Goal: Task Accomplishment & Management: Use online tool/utility

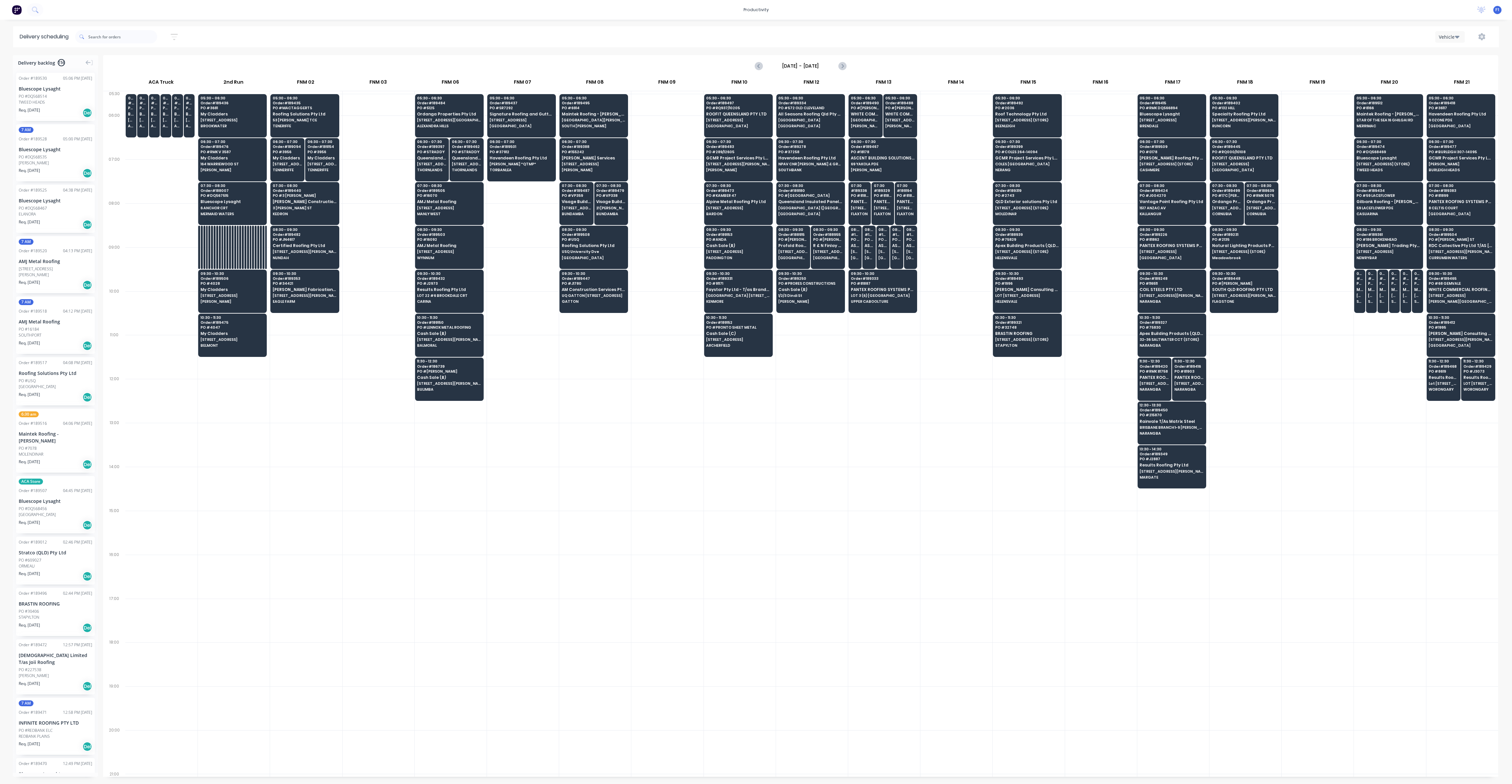
scroll to position [0, 1]
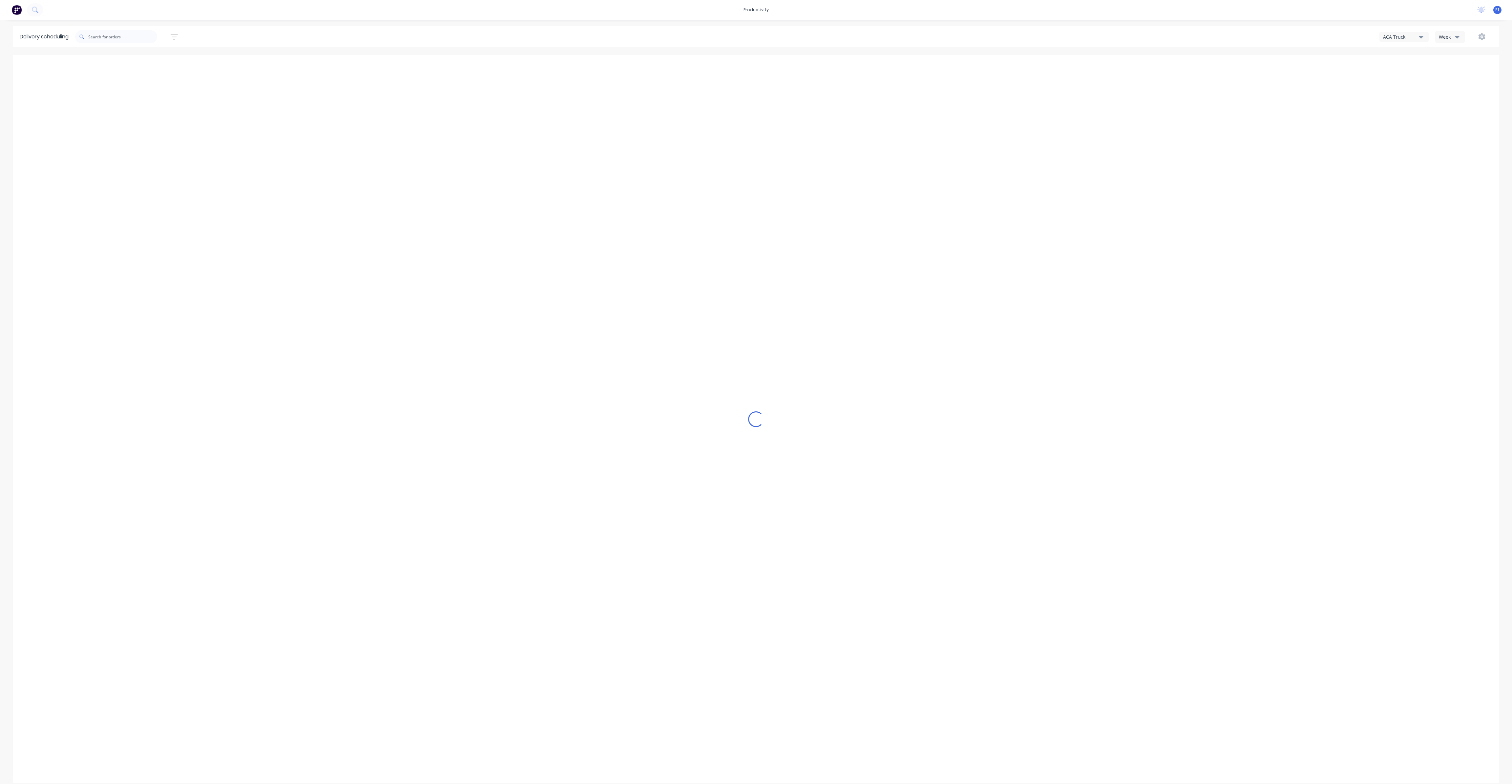
click at [1446, 34] on div "Week" at bounding box center [1448, 37] width 19 height 7
click at [1456, 69] on div "Vehicle" at bounding box center [1468, 67] width 65 height 13
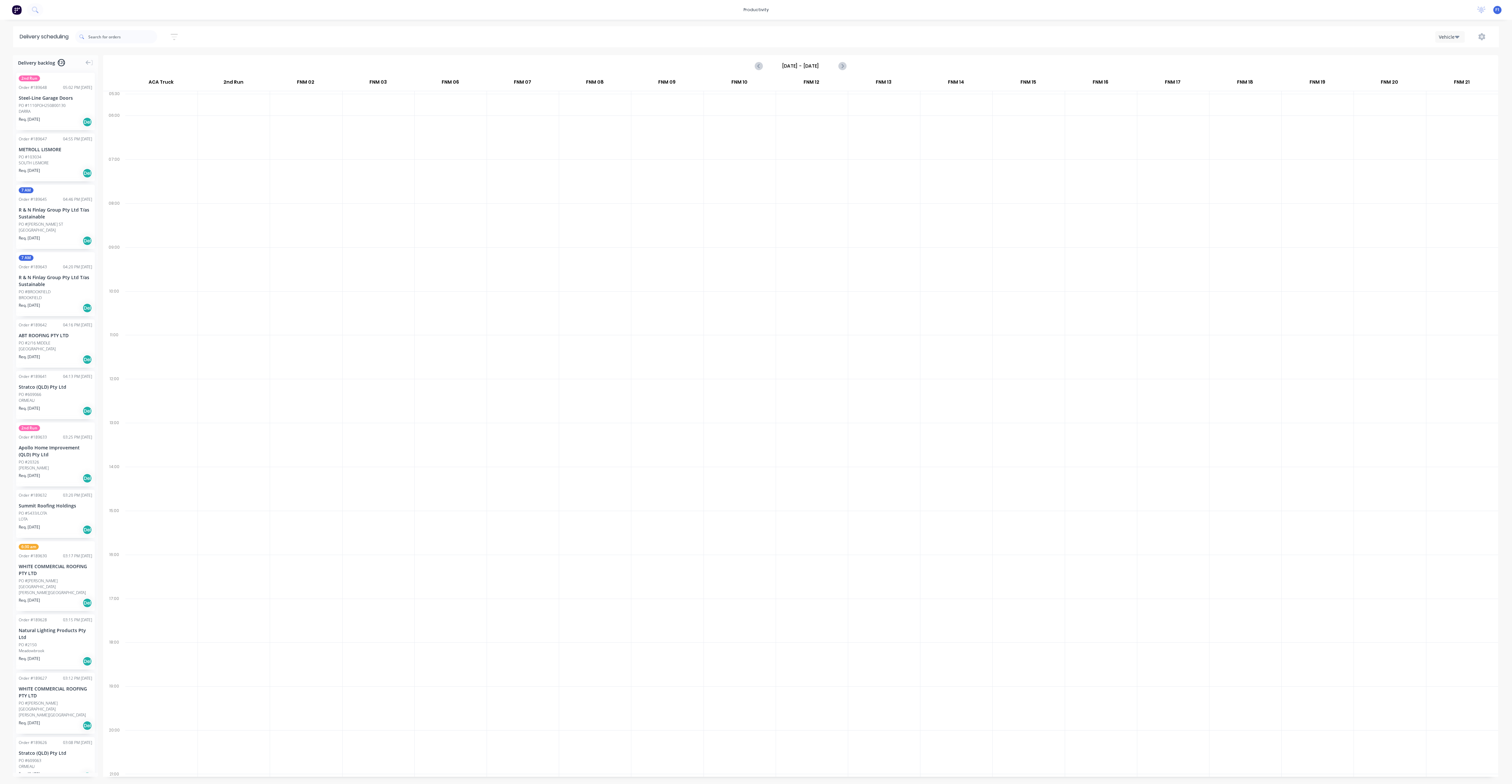
click at [807, 61] on label "[DATE] - [DATE]" at bounding box center [800, 66] width 66 height 11
click at [807, 61] on input "[DATE] - [DATE]" at bounding box center [800, 66] width 65 height 10
drag, startPoint x: 827, startPoint y: 123, endPoint x: 828, endPoint y: 134, distance: 11.0
click at [828, 123] on div "14" at bounding box center [830, 125] width 10 height 10
type input "[DATE] - [DATE]"
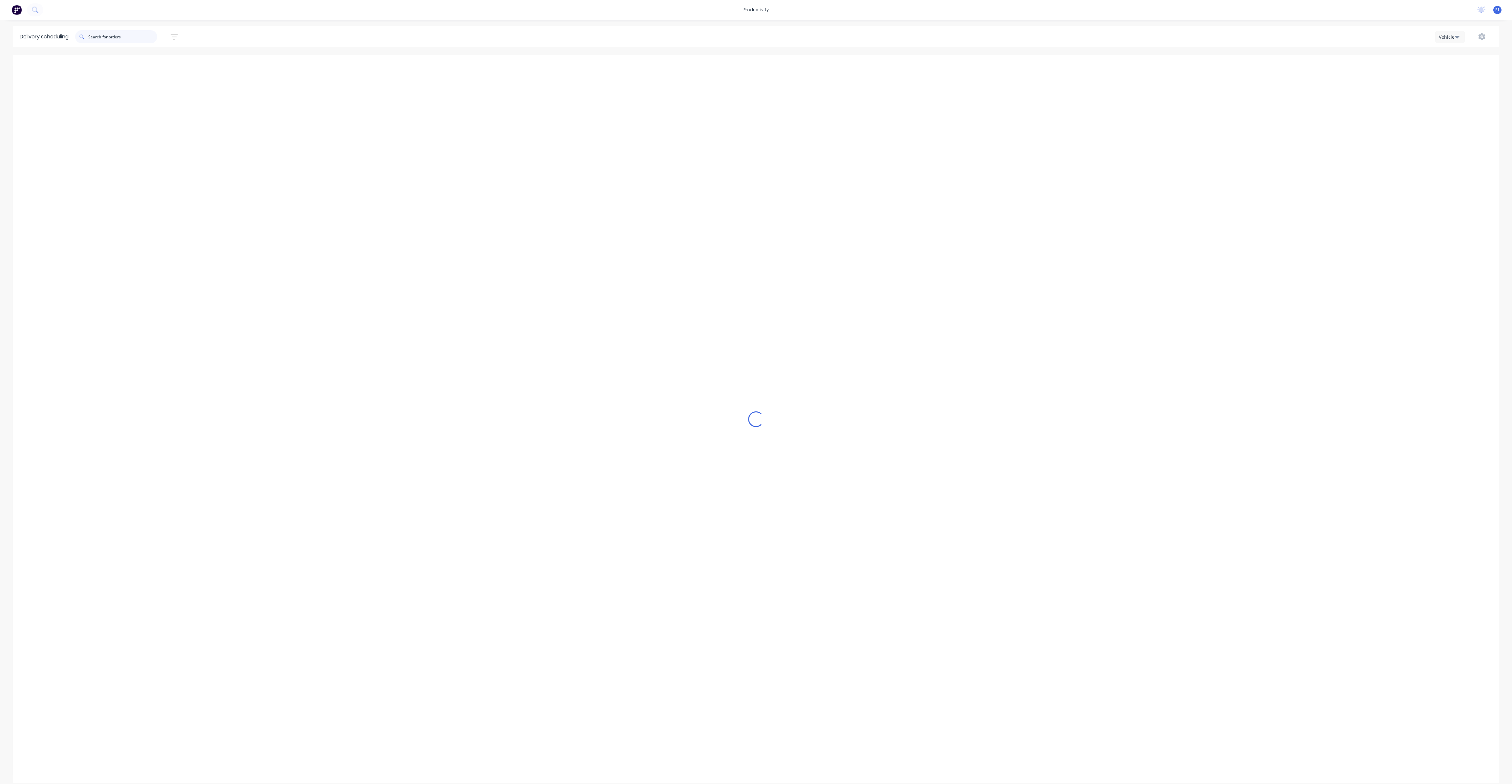
click at [104, 35] on input "text" at bounding box center [122, 37] width 69 height 13
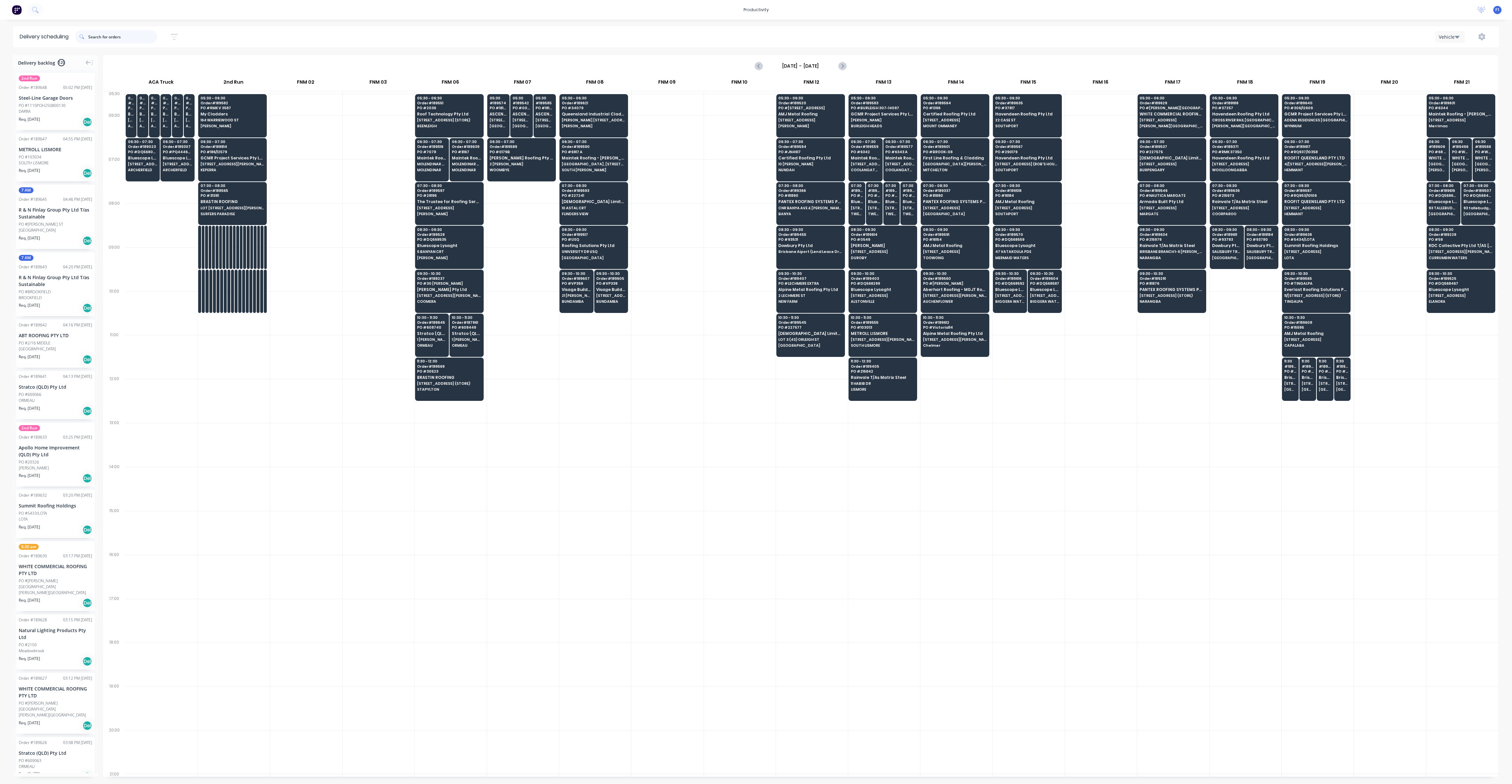
click at [132, 38] on input "text" at bounding box center [122, 37] width 69 height 13
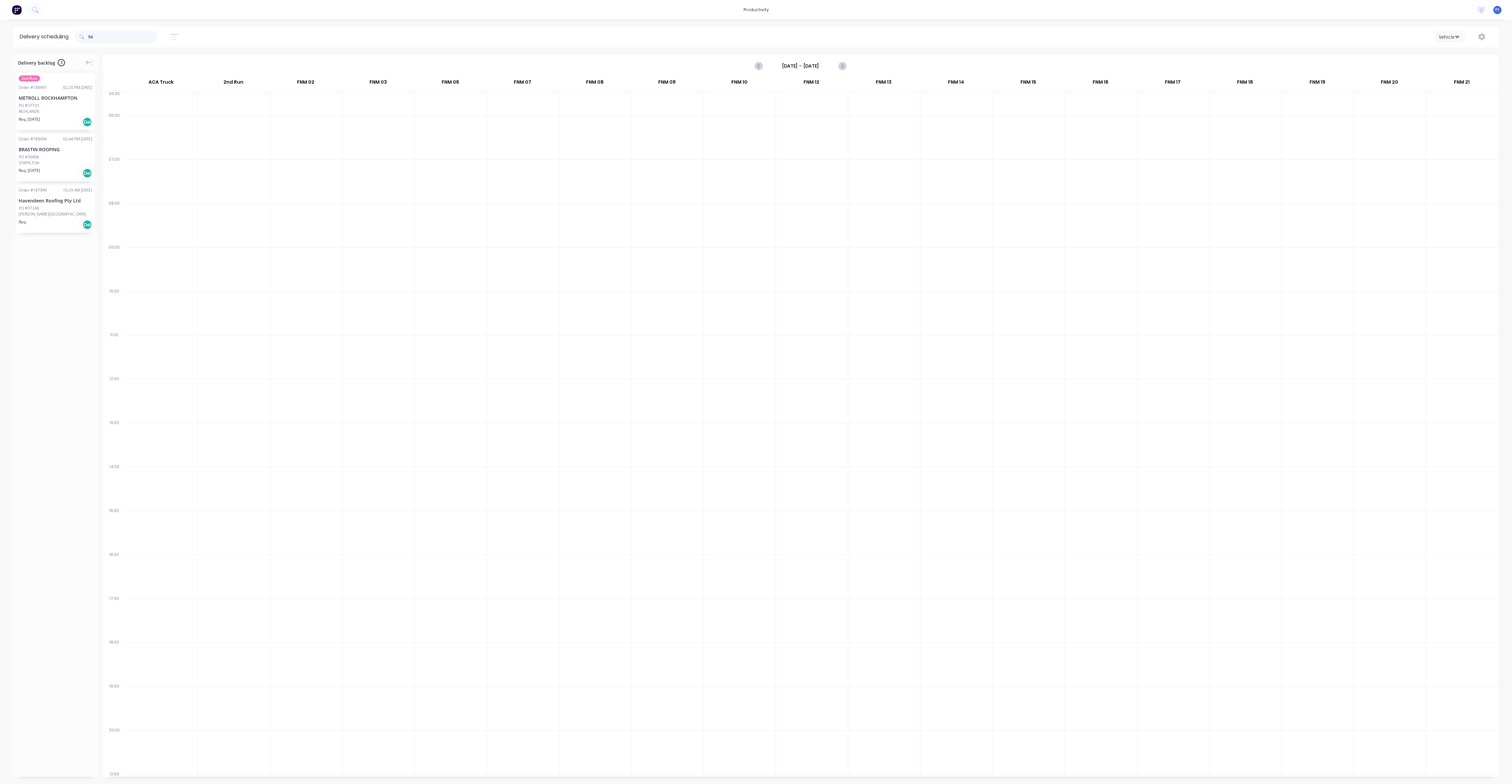
type input "9"
type input "3"
type input "1"
type input "3"
type input "5"
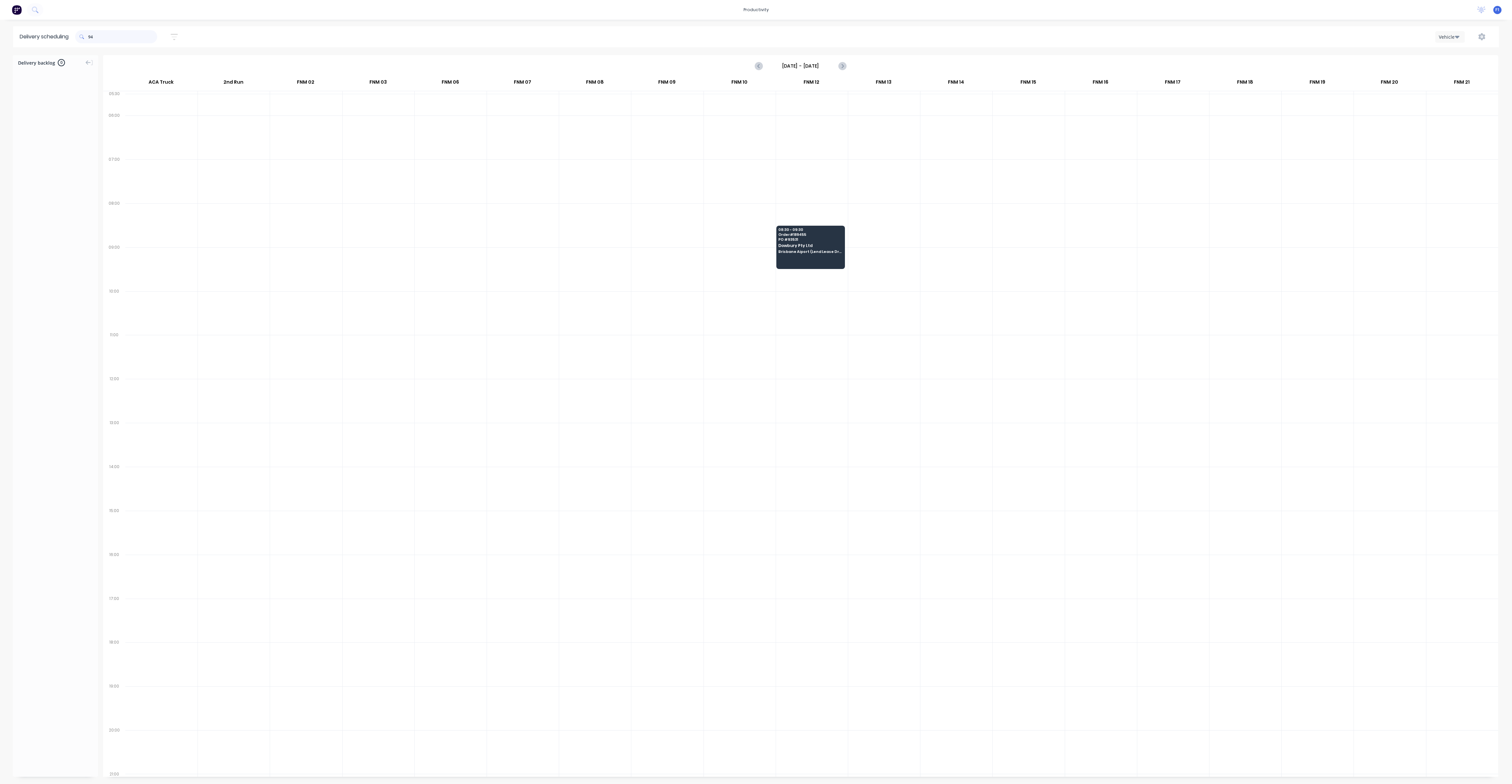
type input "9"
type input "3"
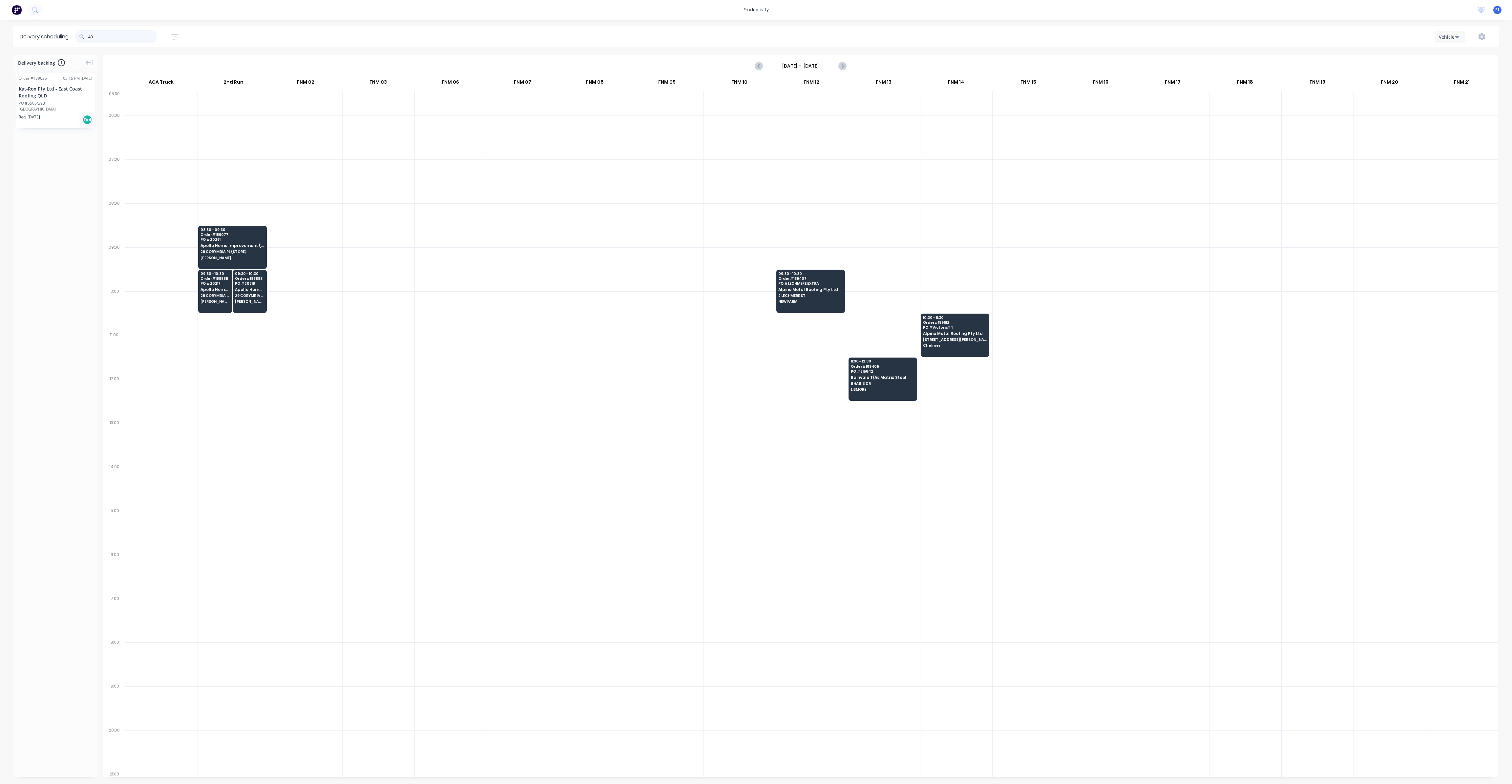
type input "4"
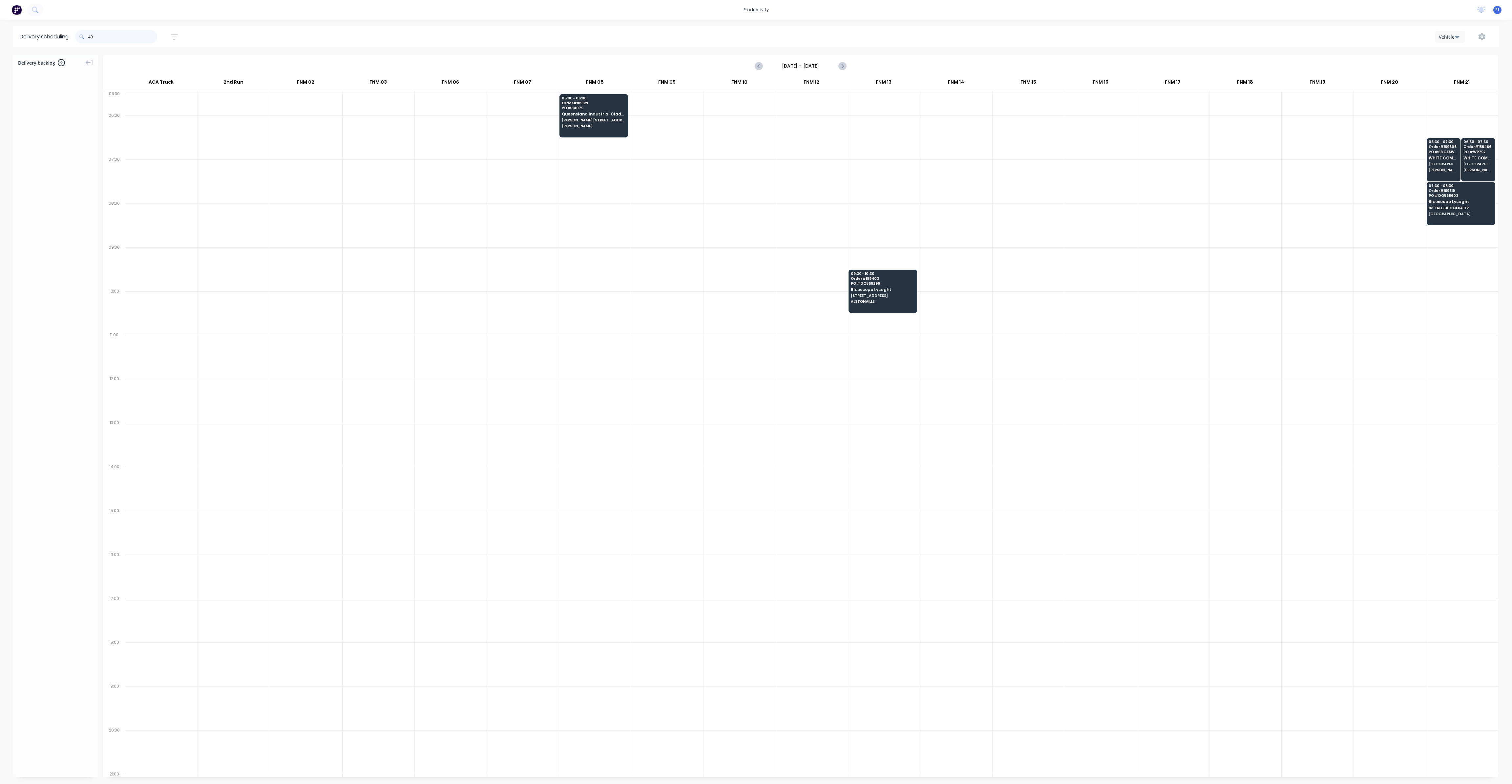
type input "4"
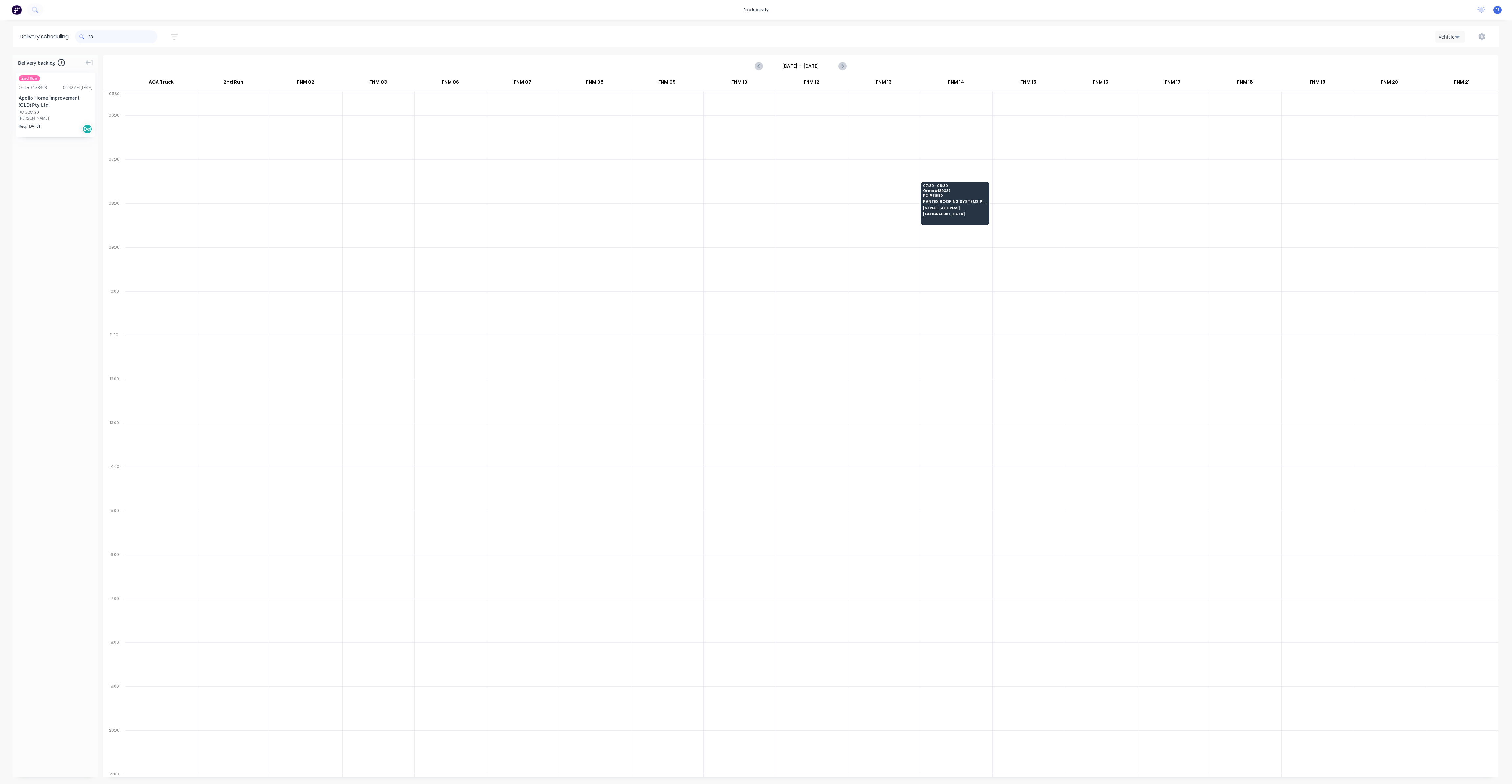
type input "3"
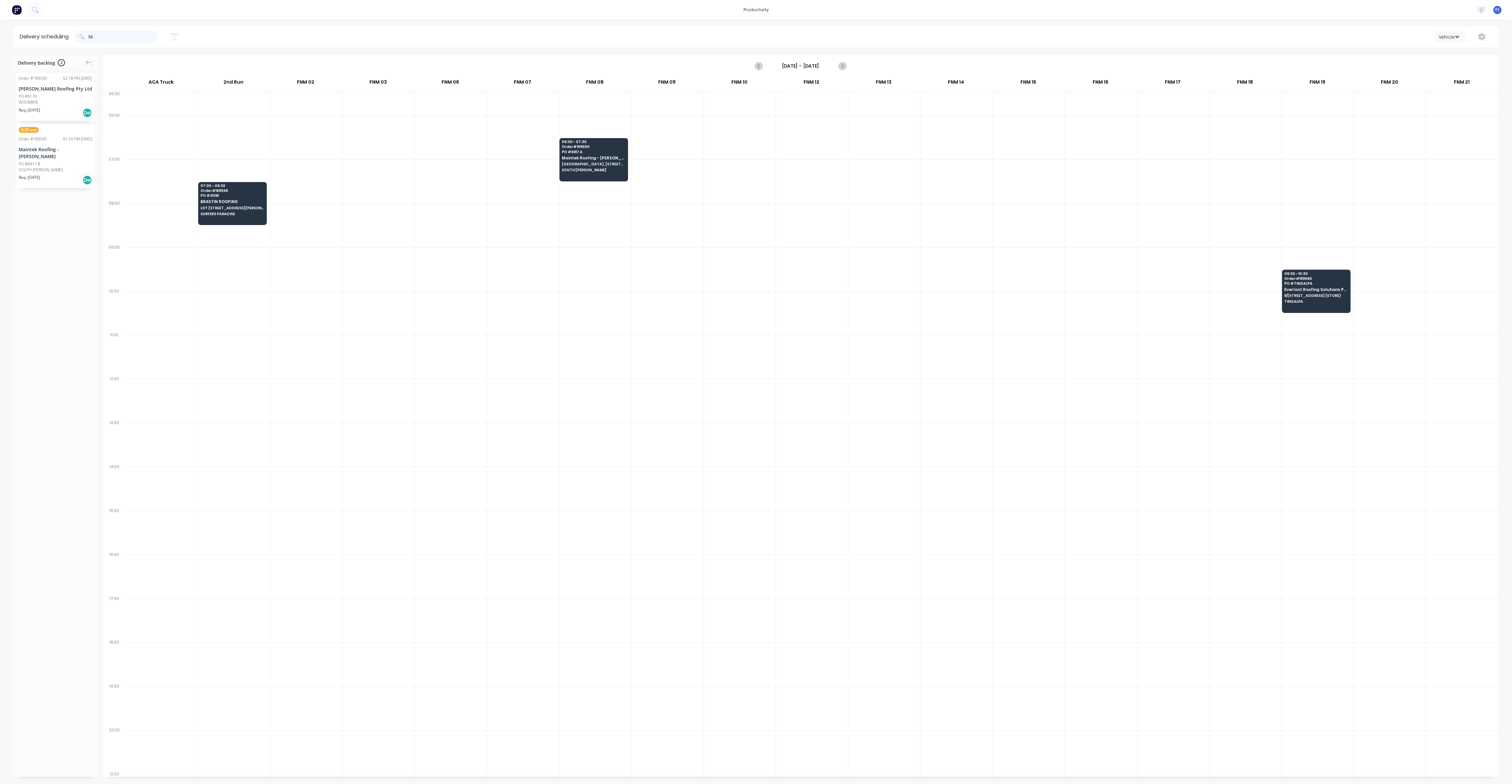
type input "5"
type input "7"
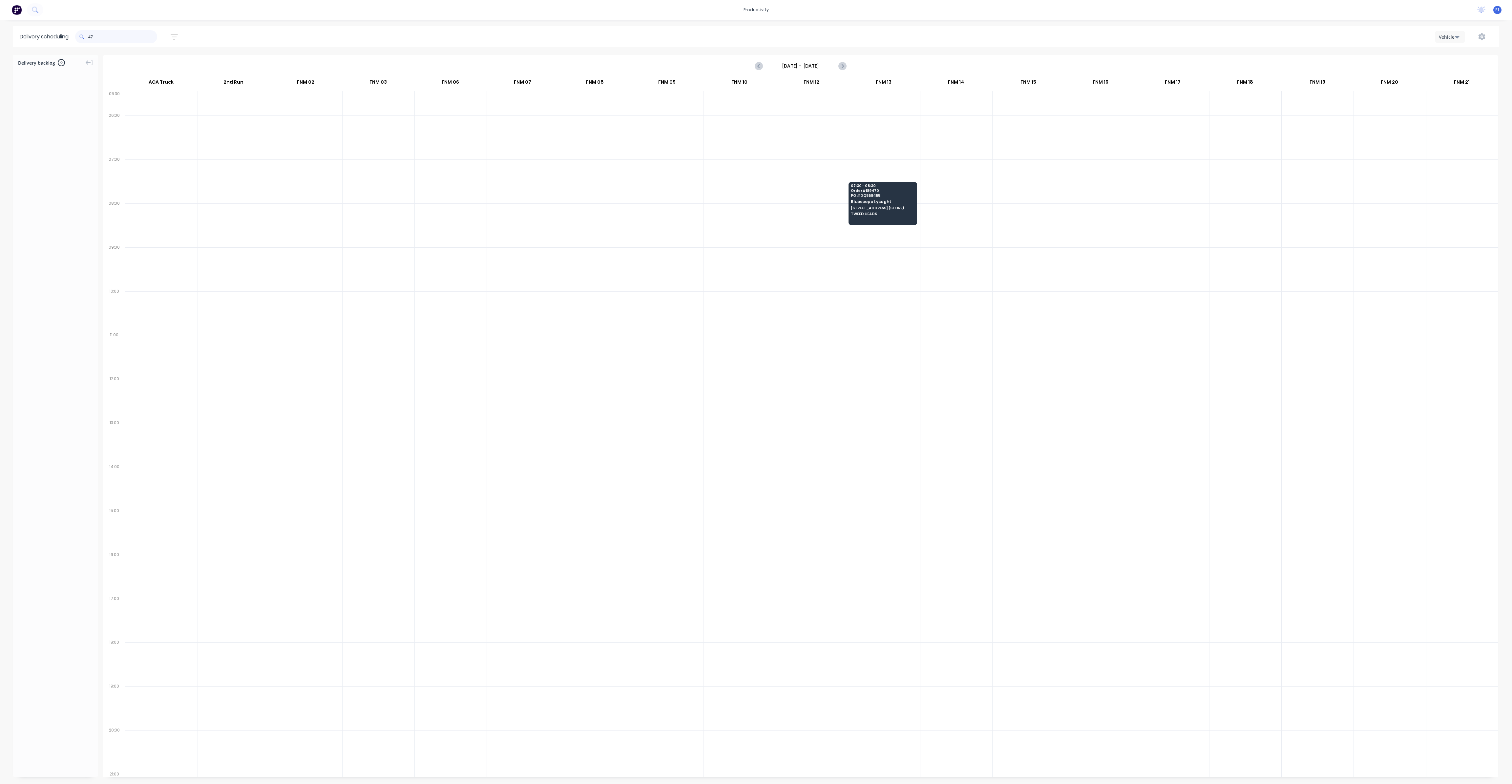
type input "4"
type input "5"
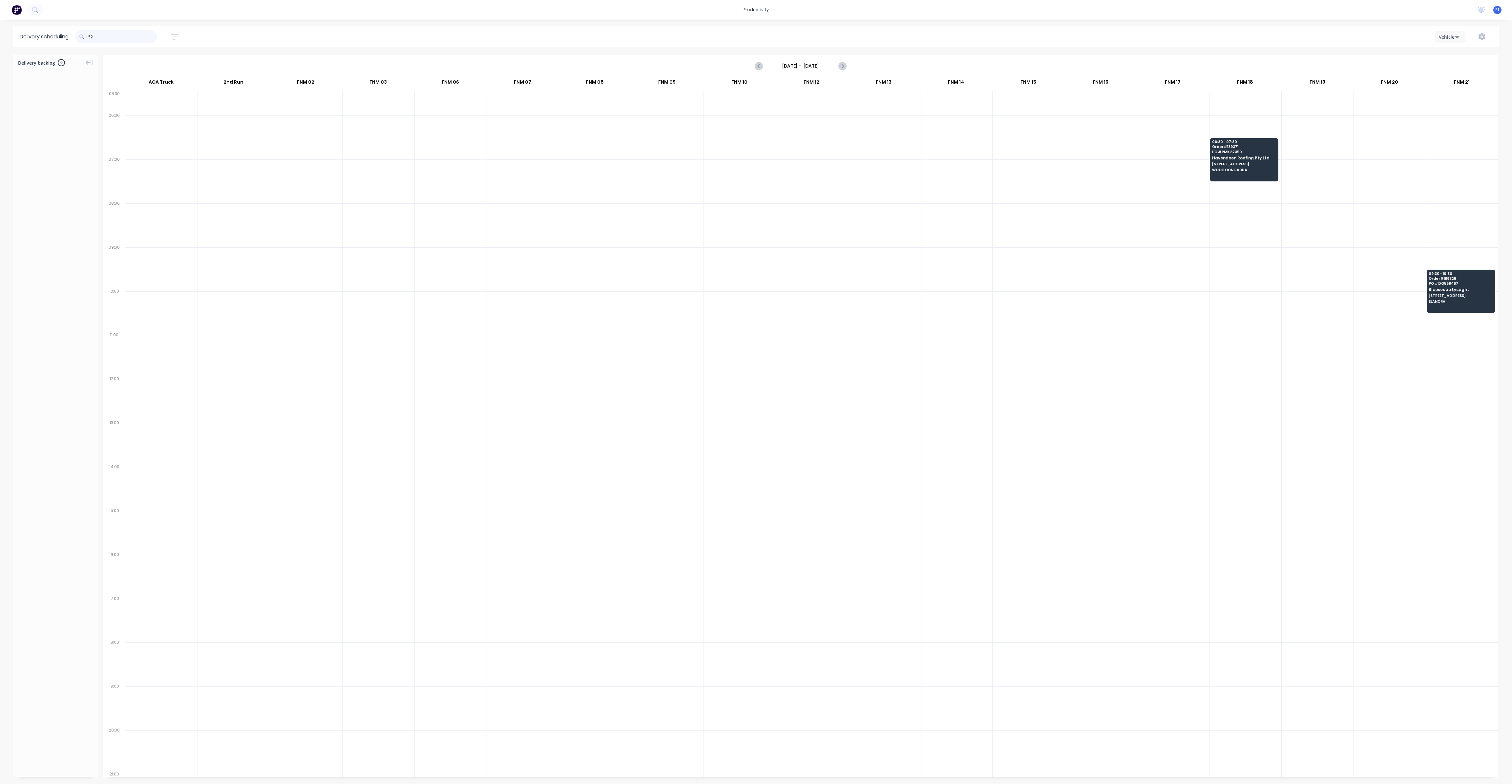
type input "5"
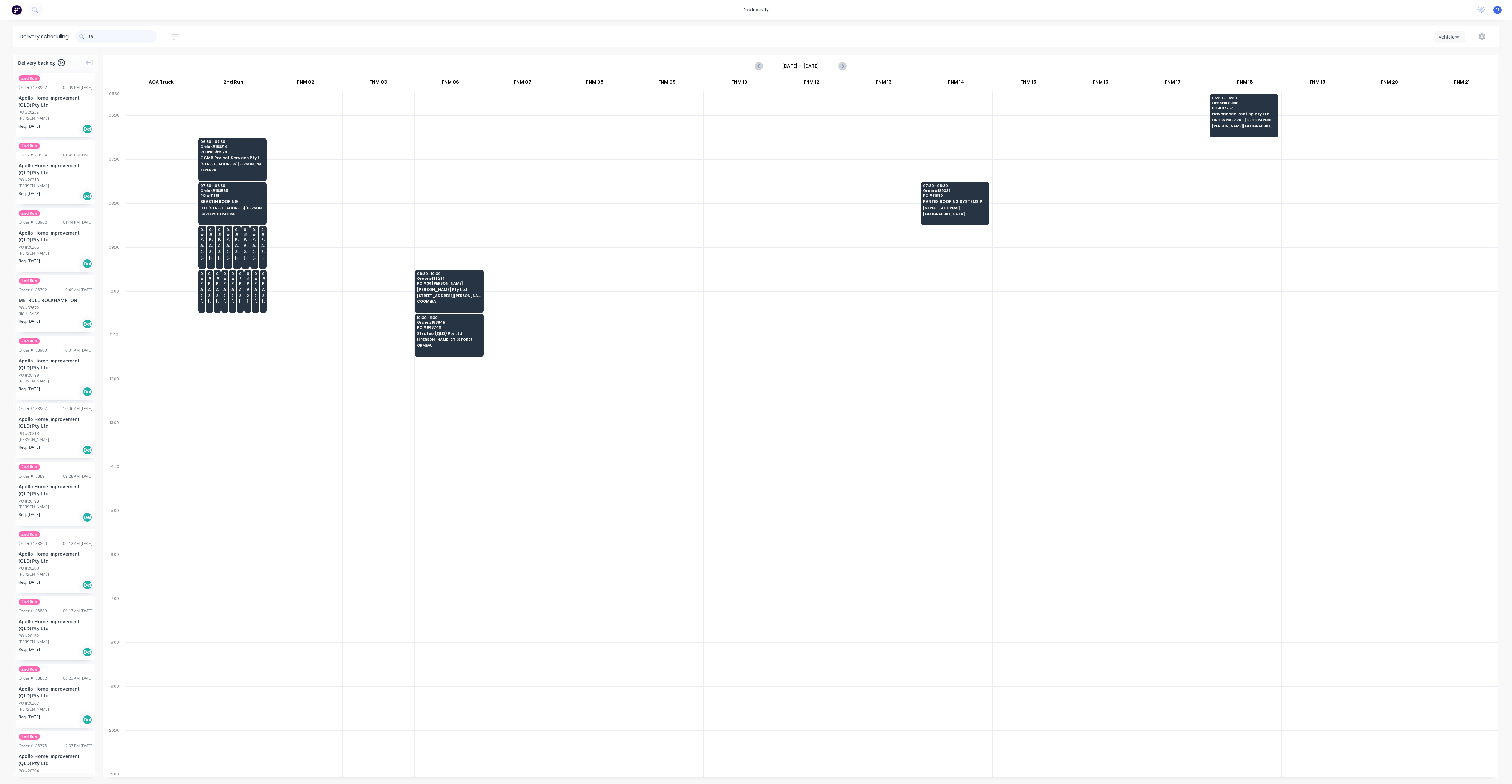
type input "1"
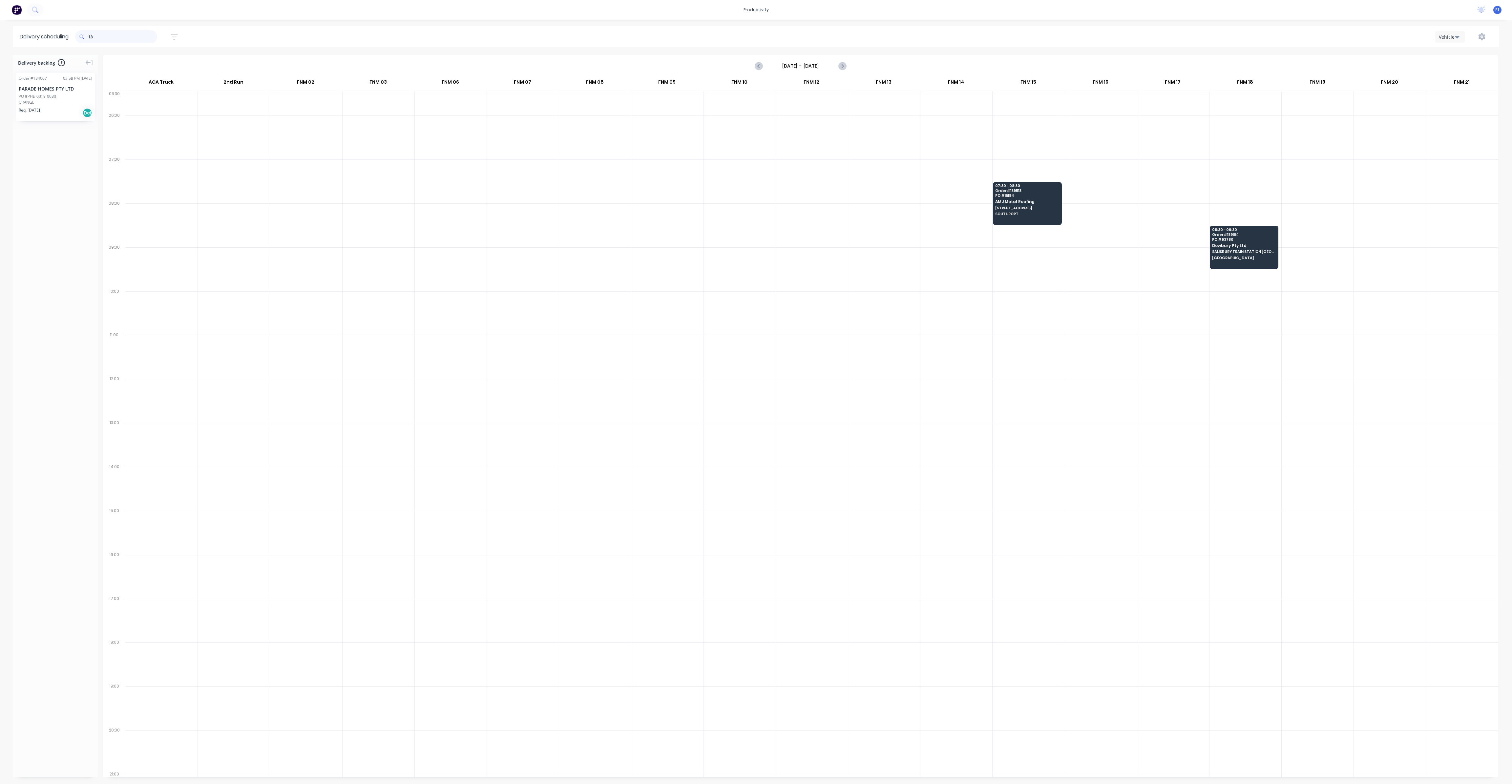
type input "1"
type input "5"
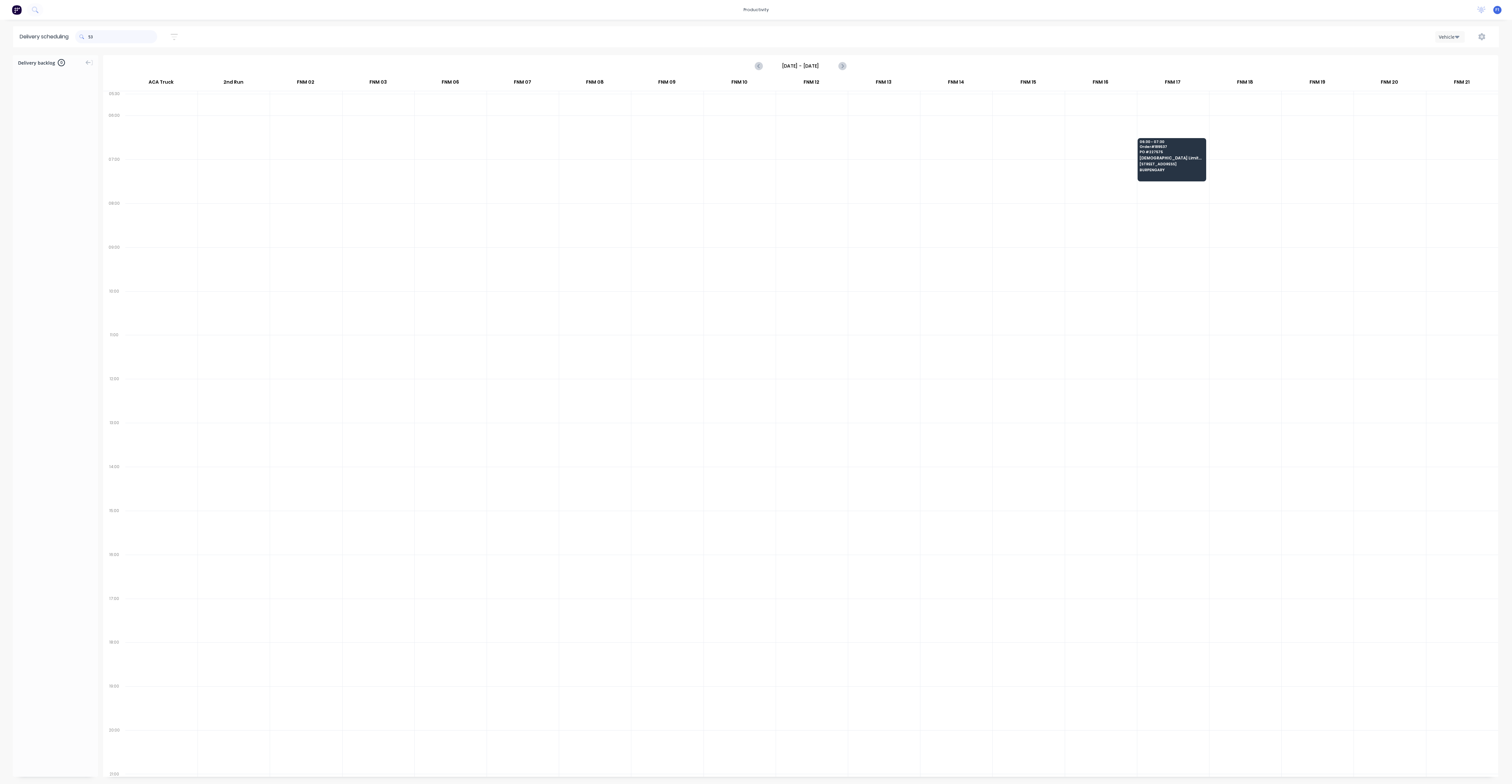
type input "5"
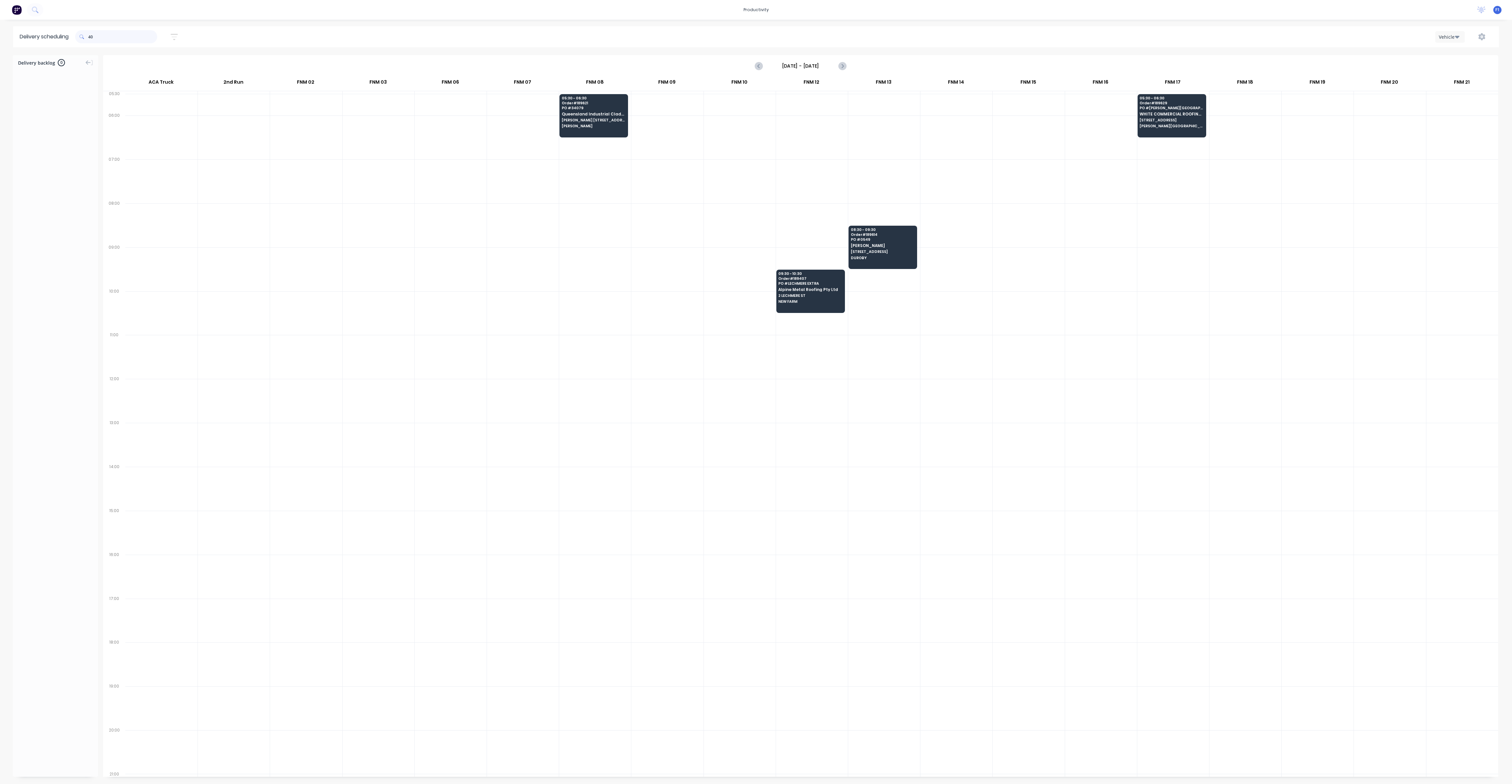
type input "4"
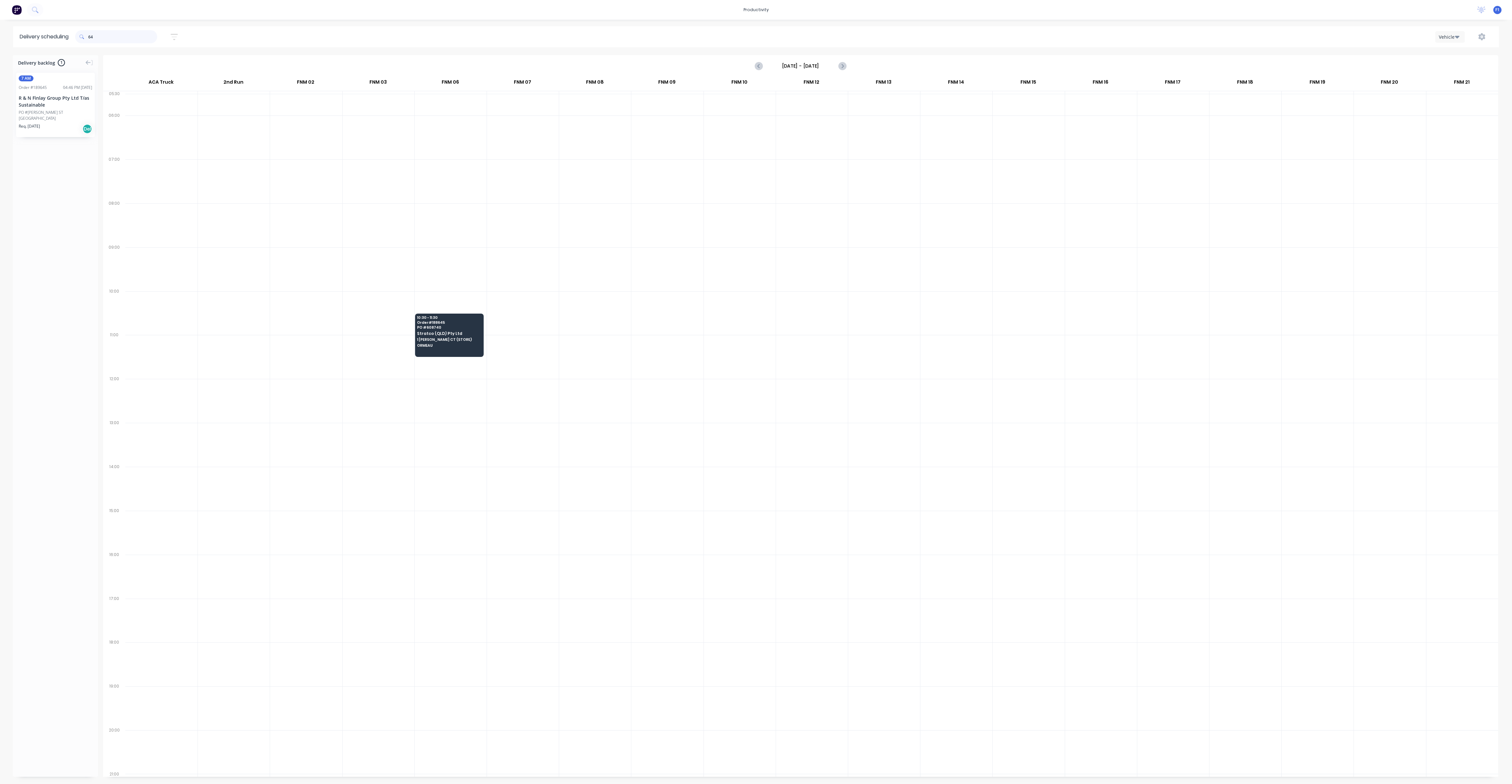
type input "6"
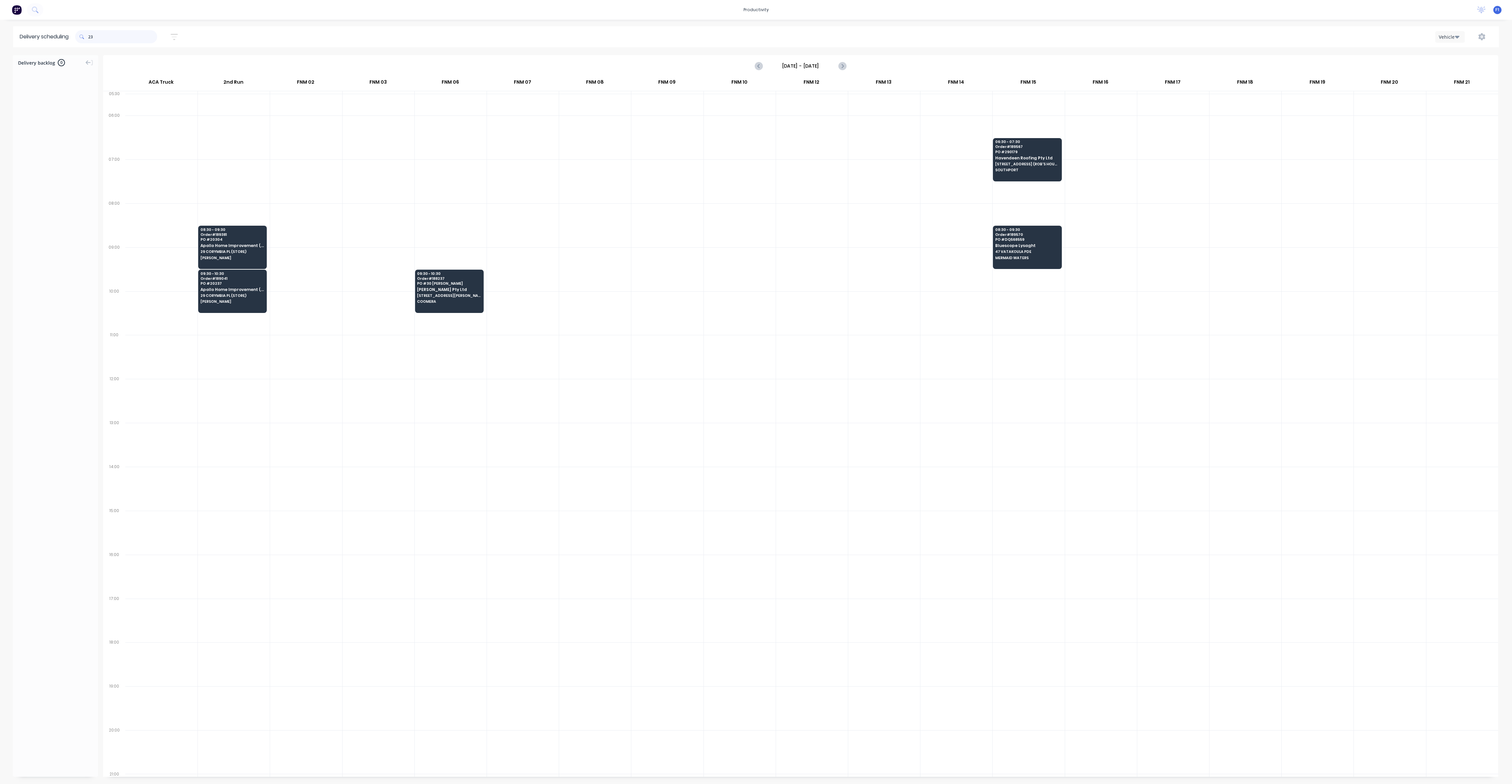
type input "2"
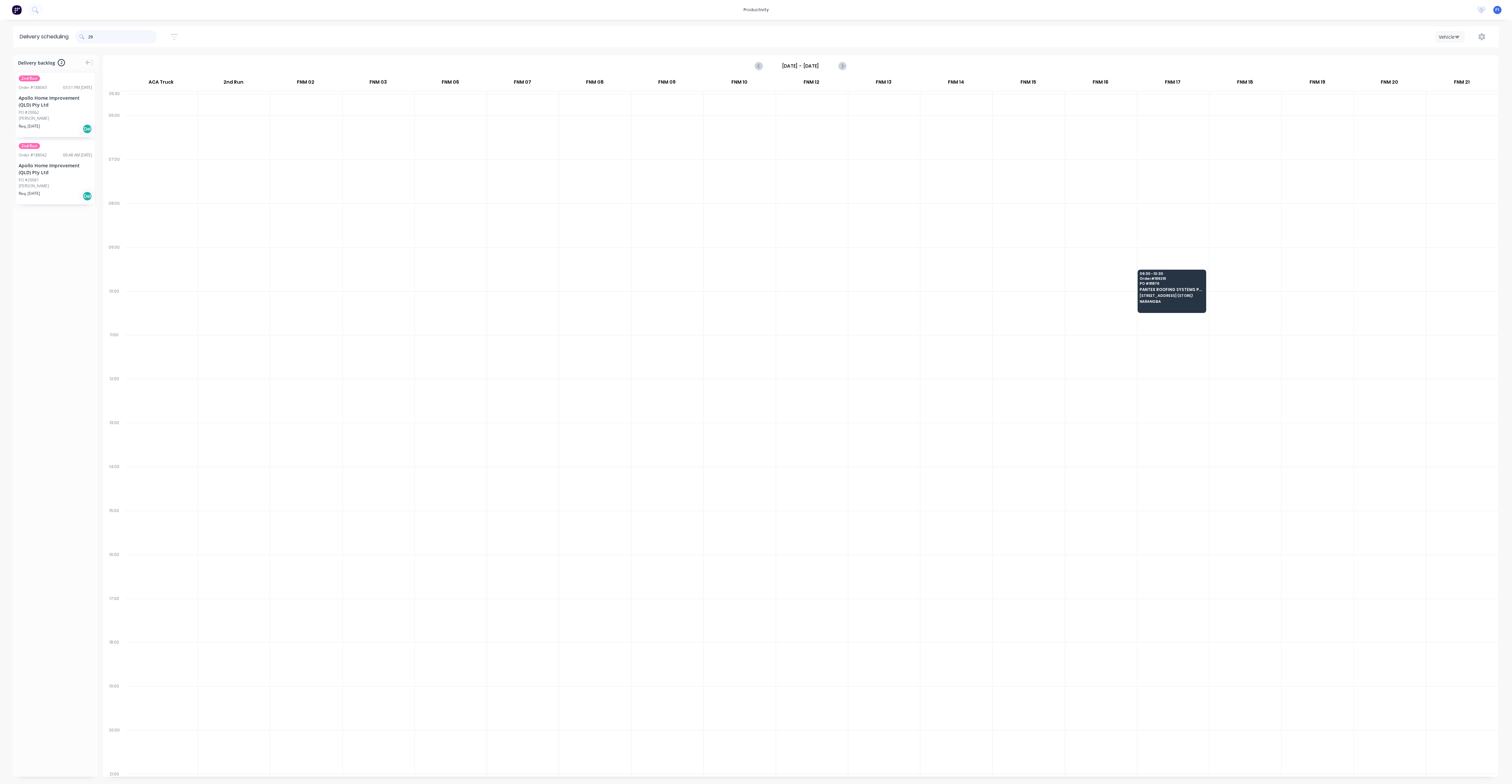
type input "2"
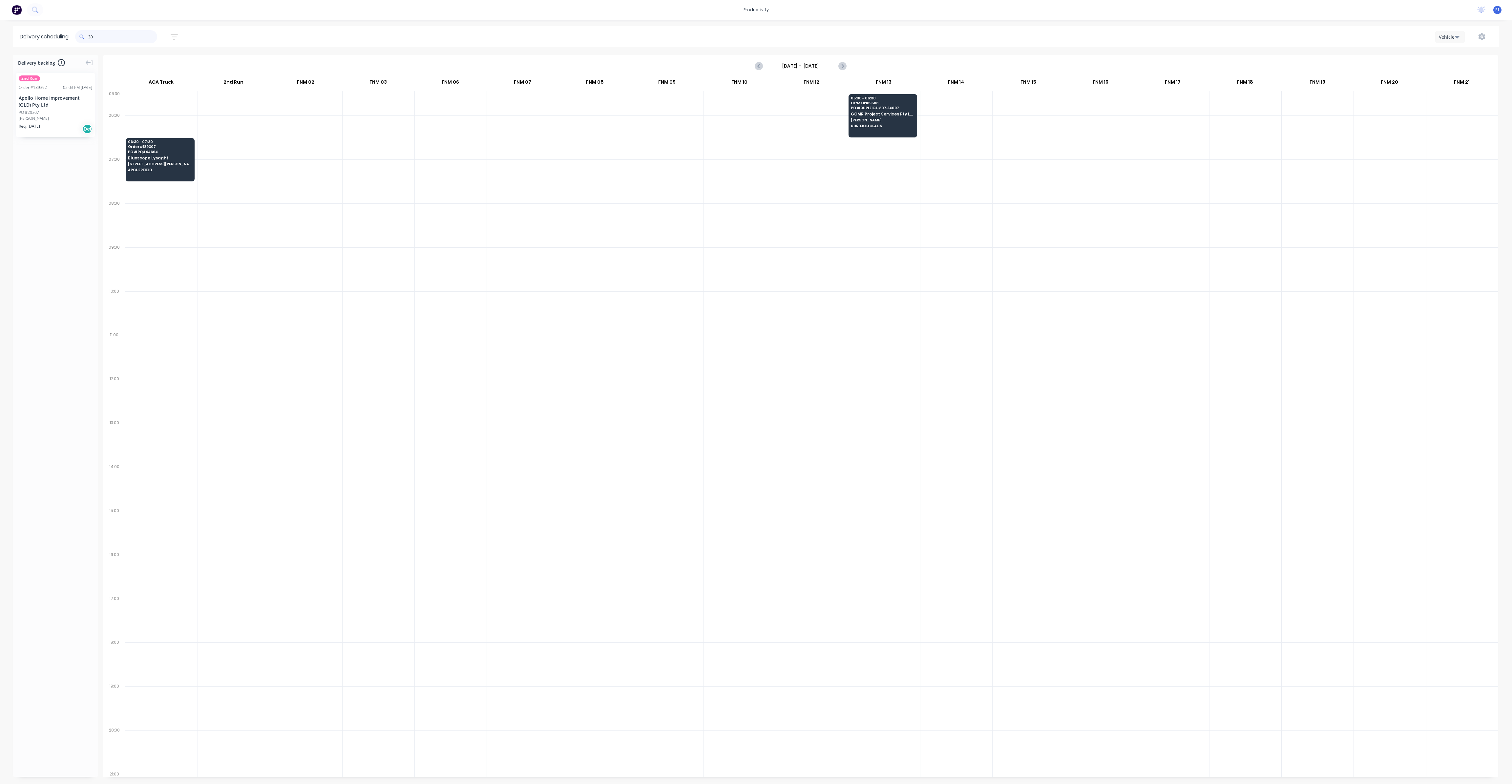
type input "3"
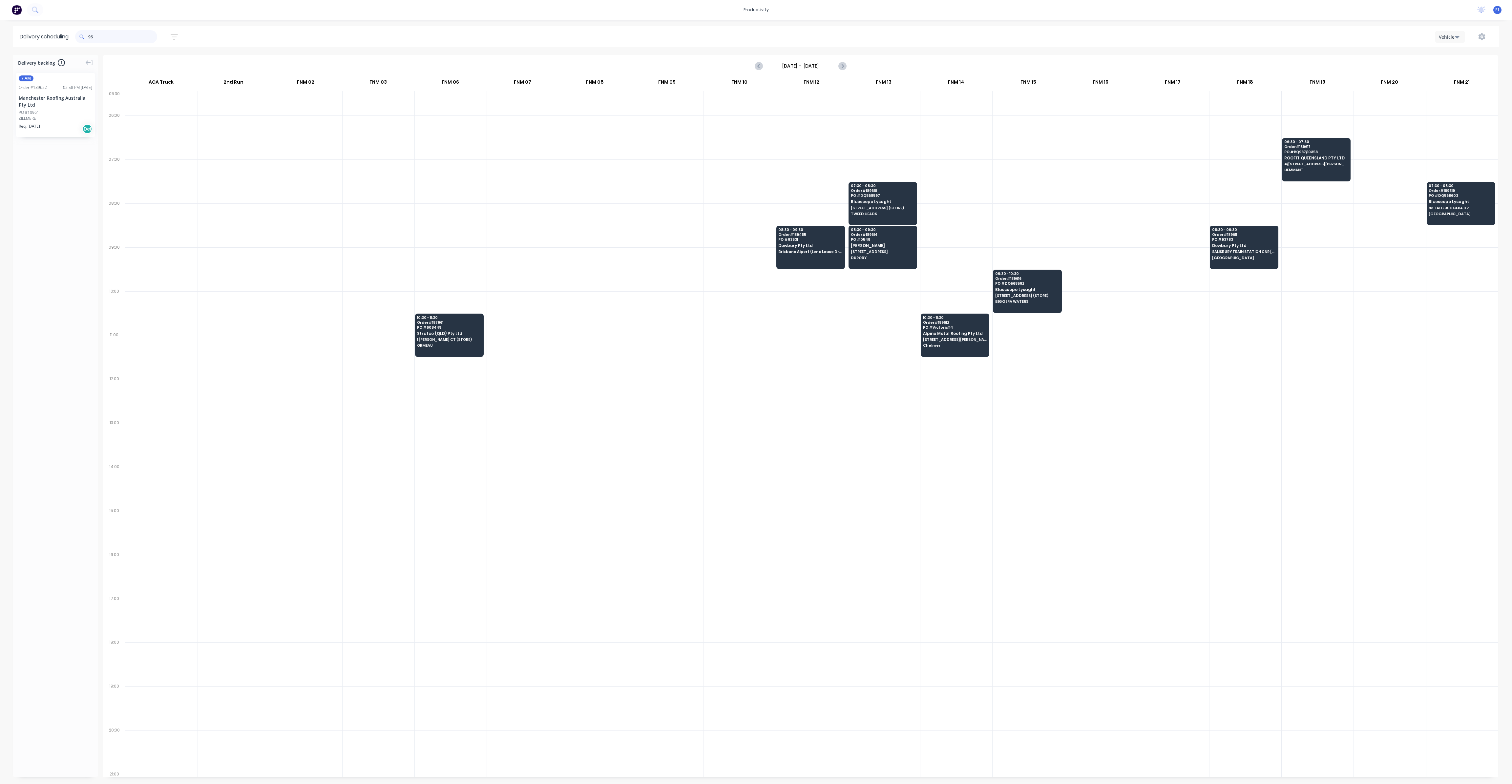
type input "9"
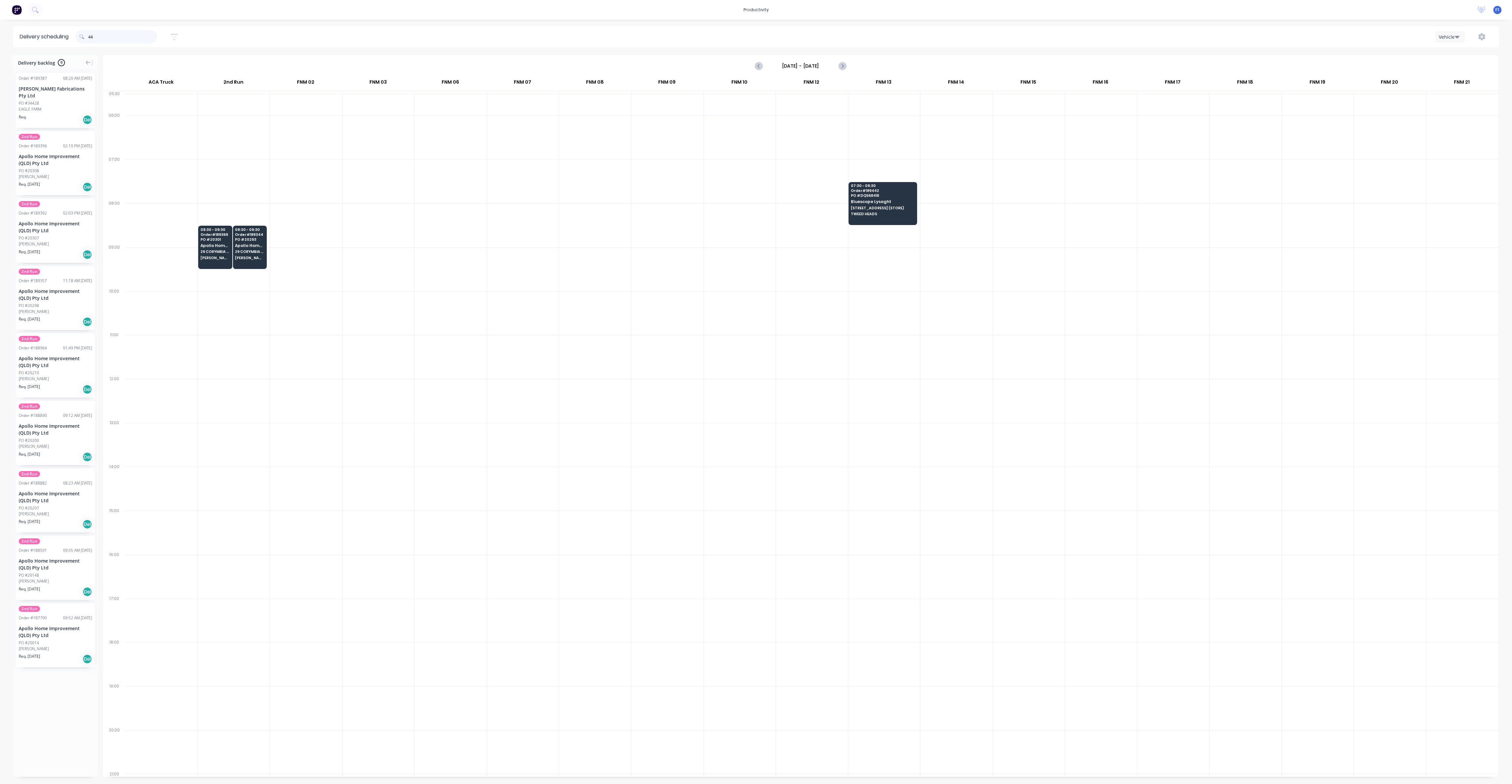
type input "4"
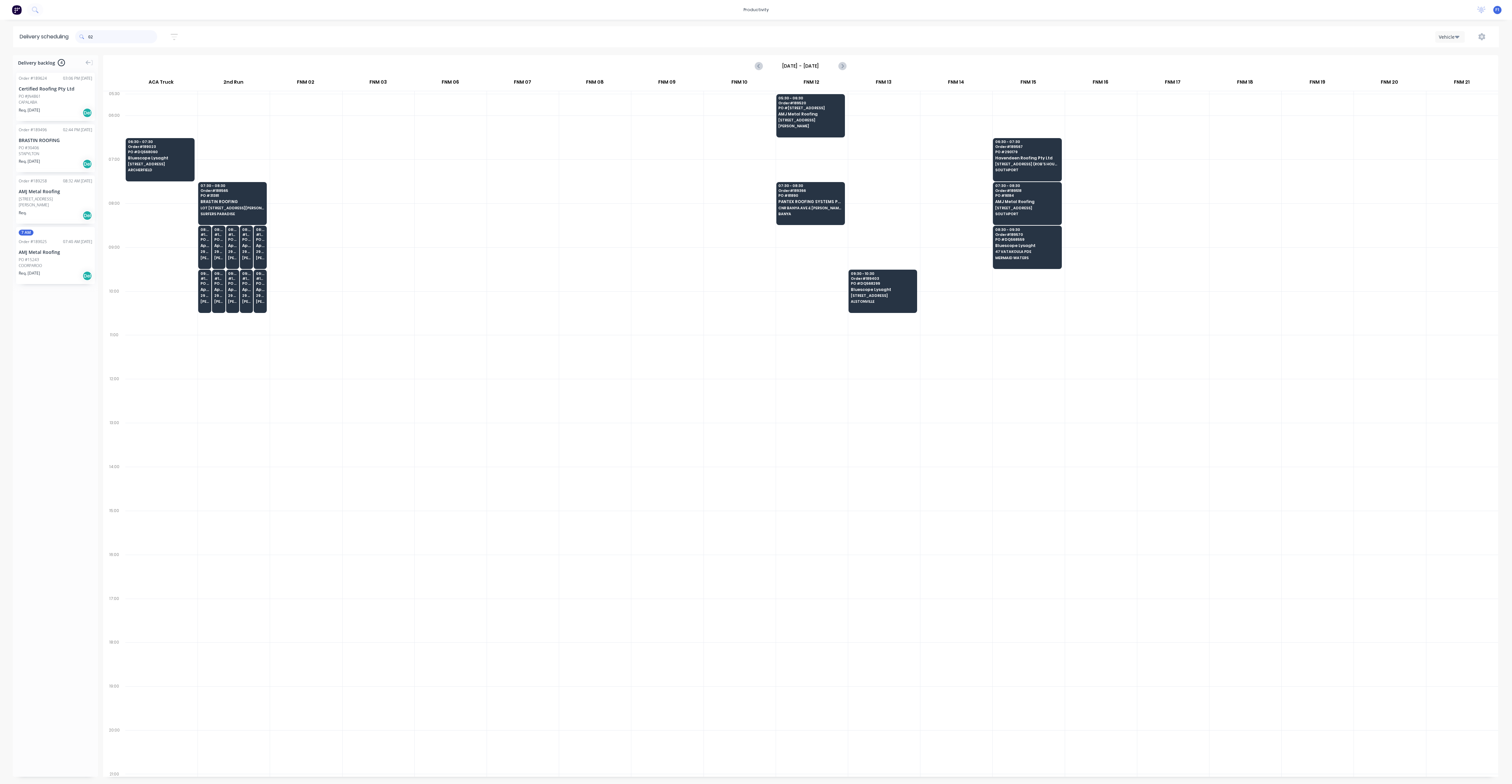
type input "0"
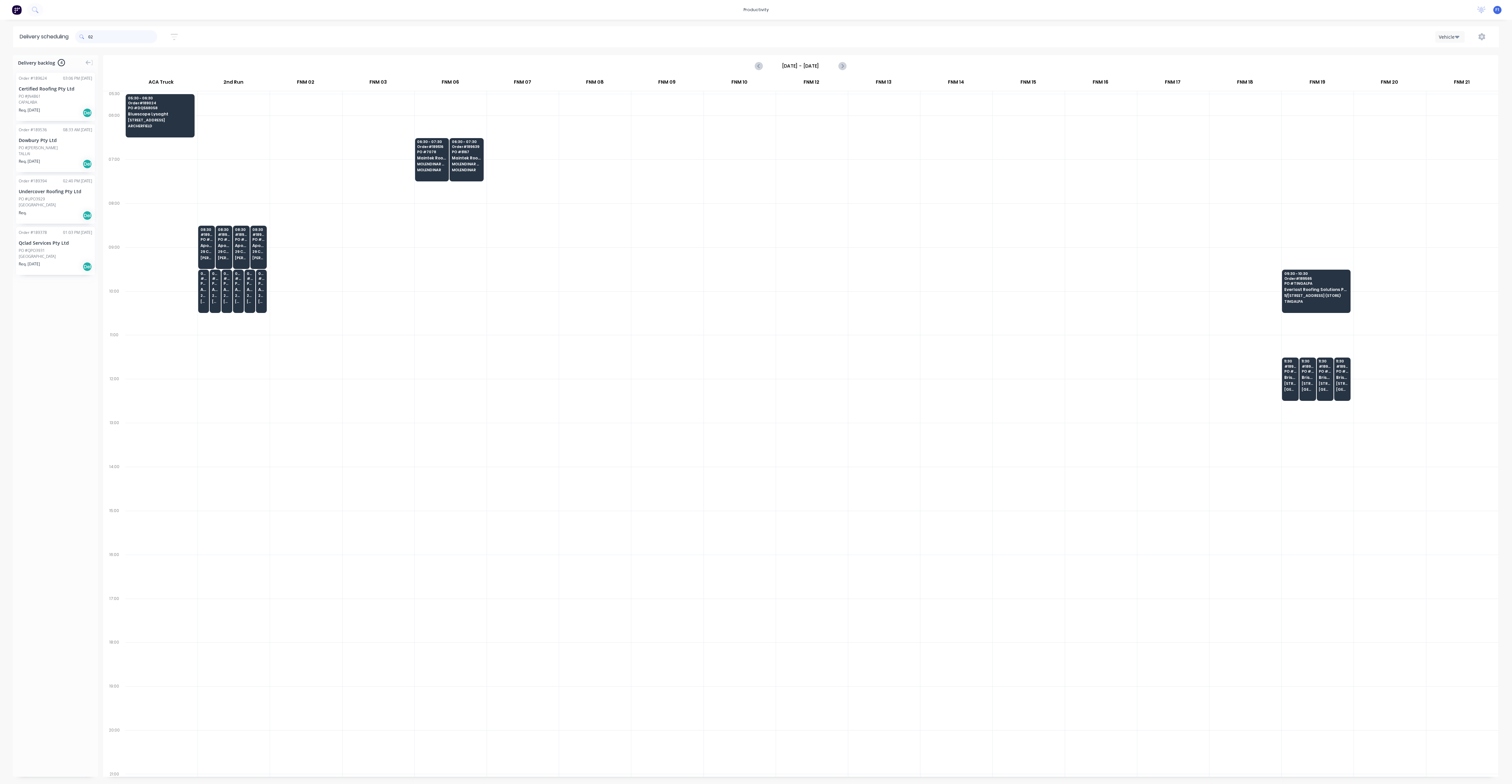
type input "0"
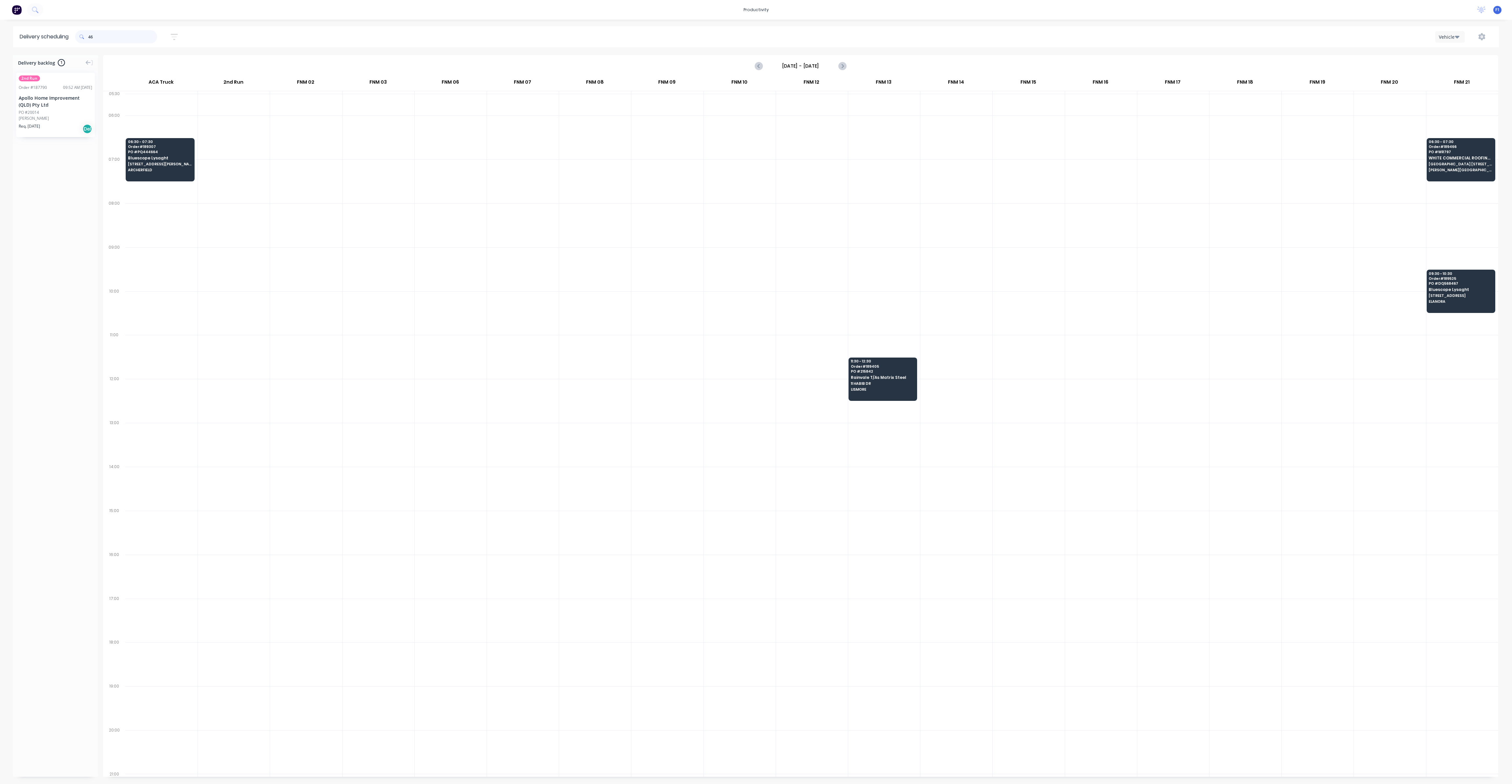
type input "4"
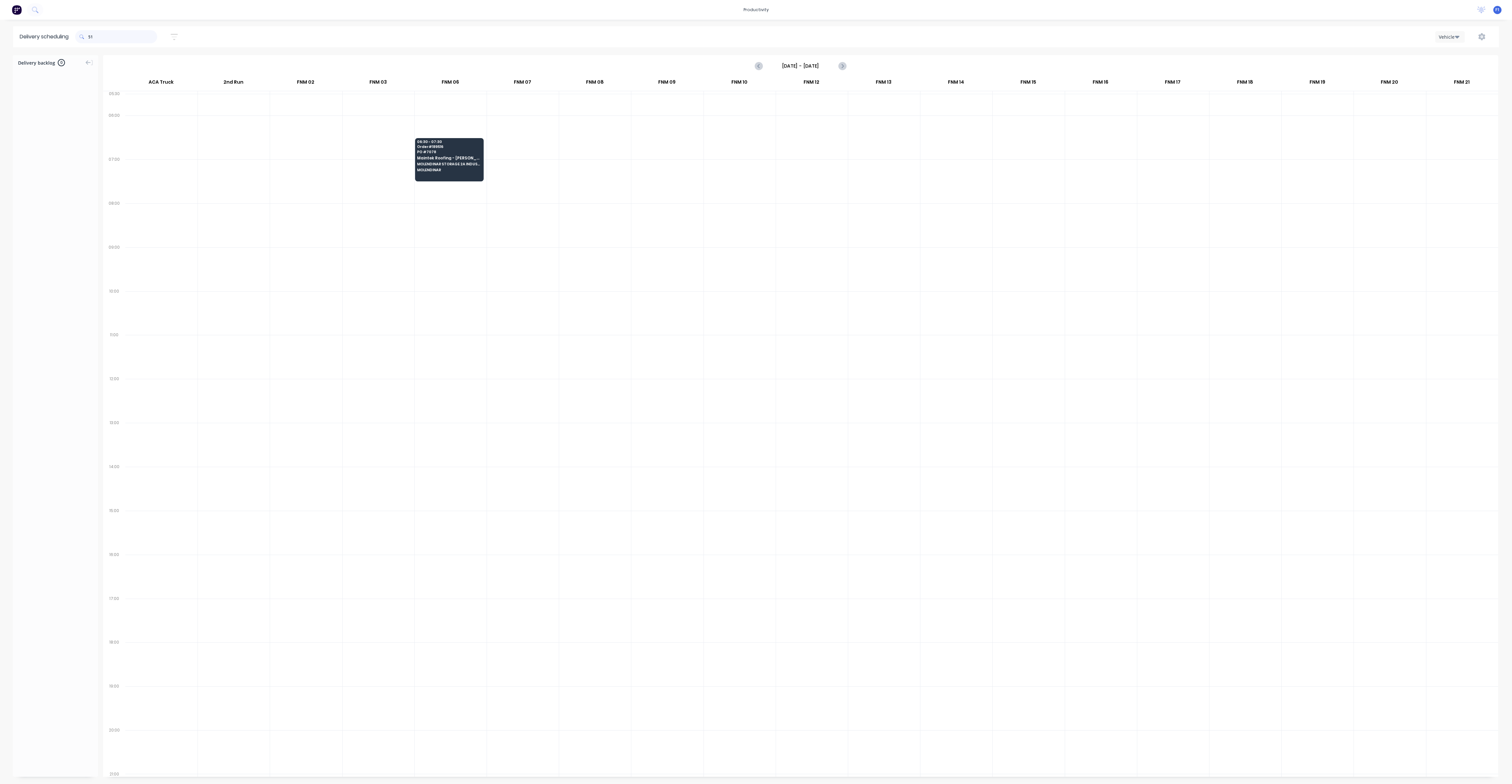
type input "5"
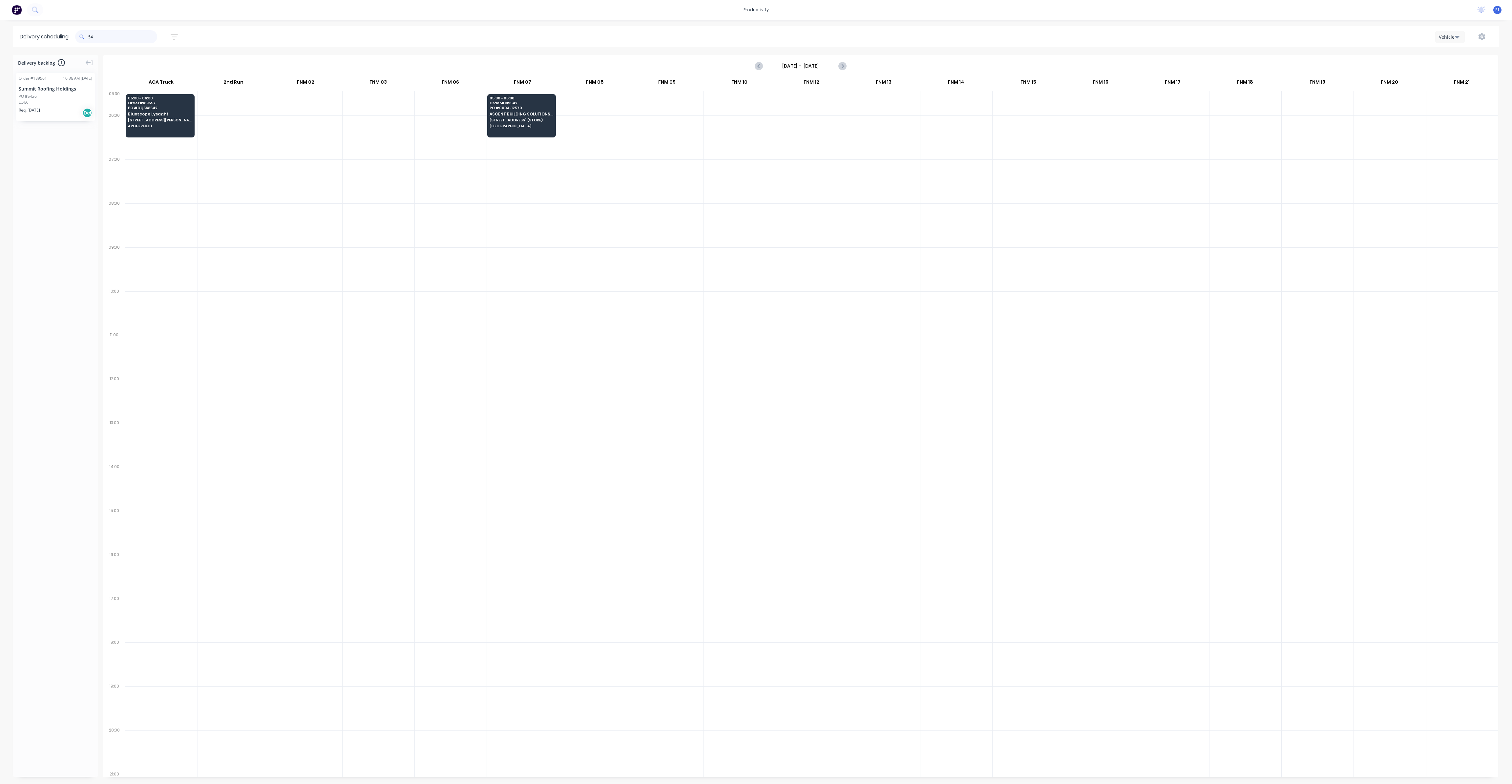
type input "5"
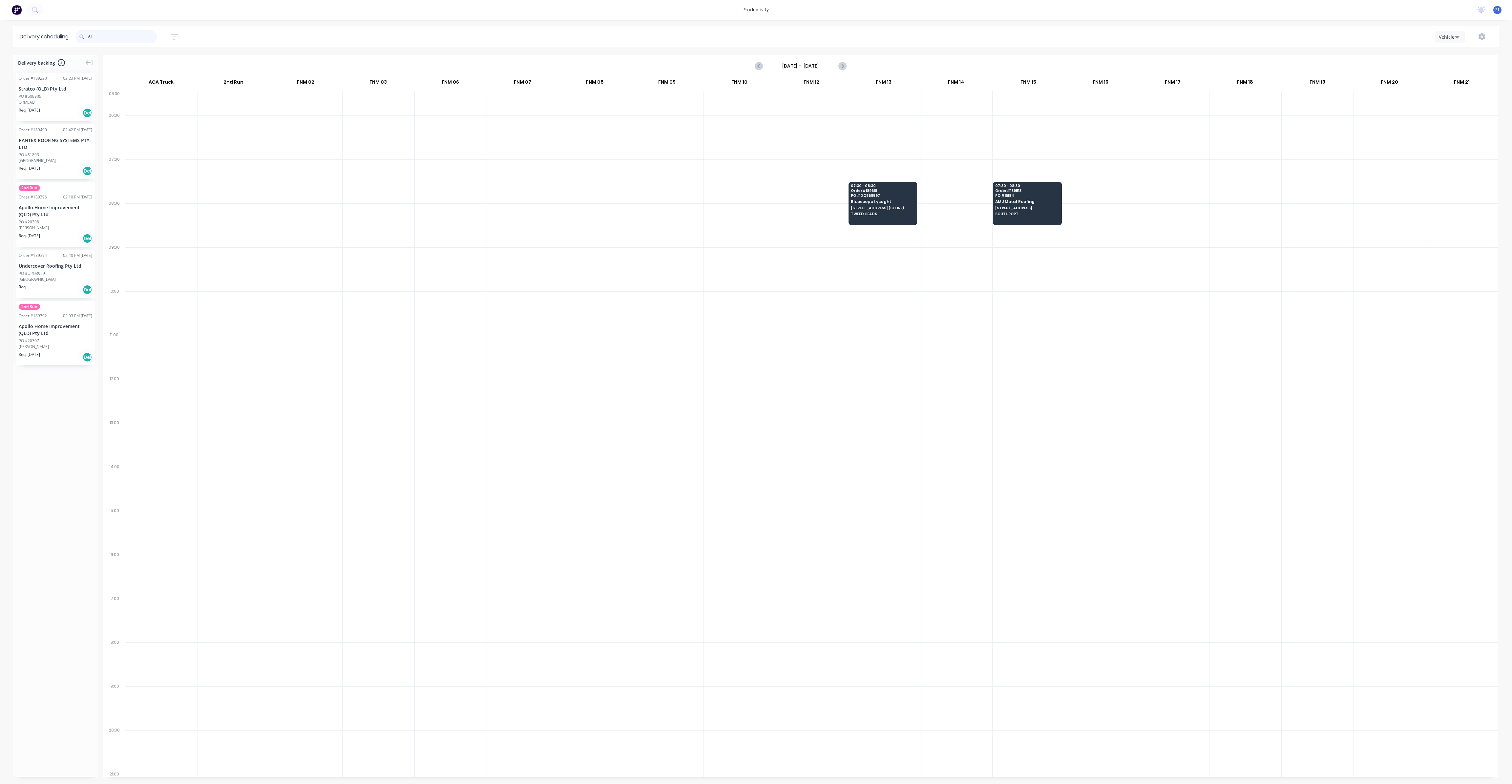
type input "6"
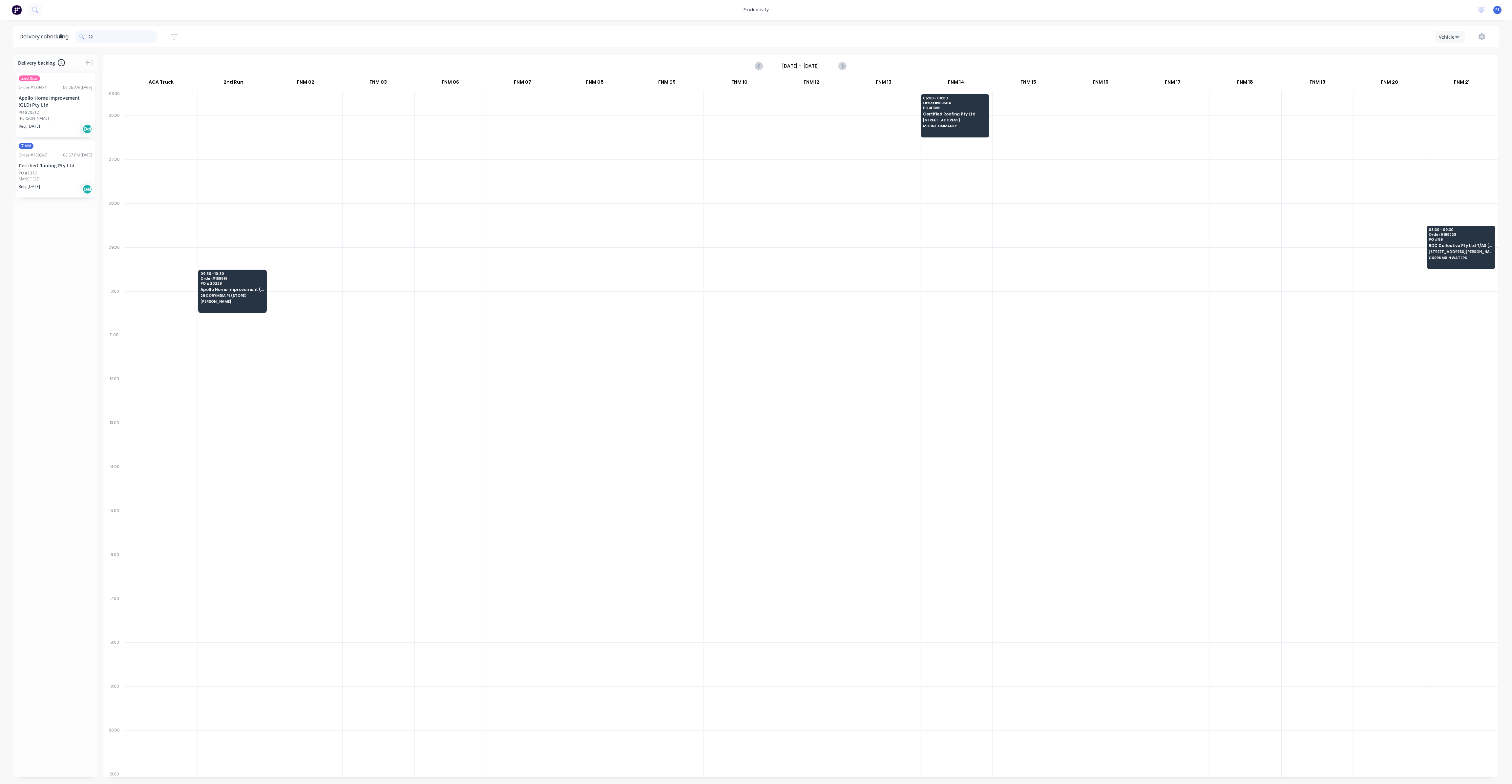
type input "2"
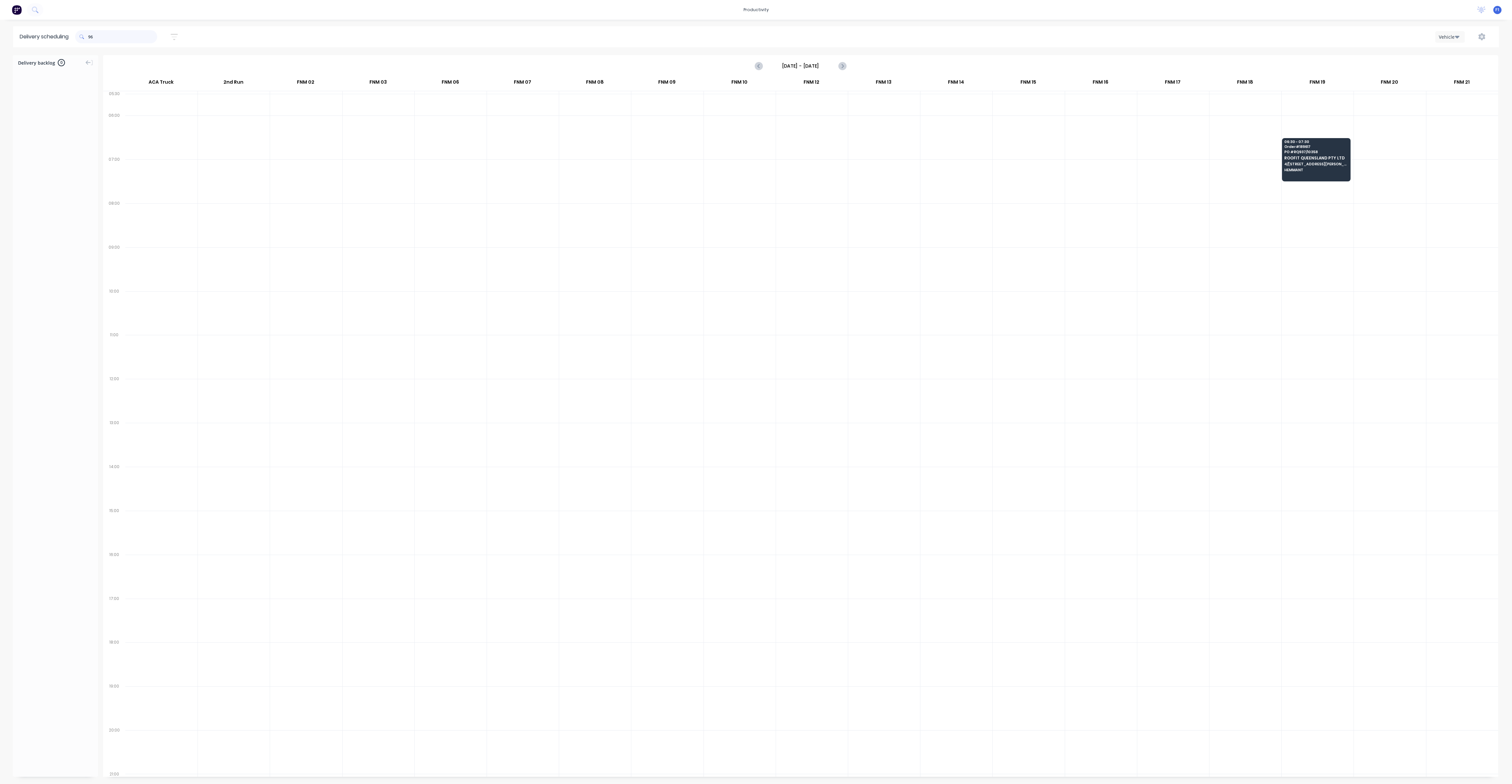
type input "9"
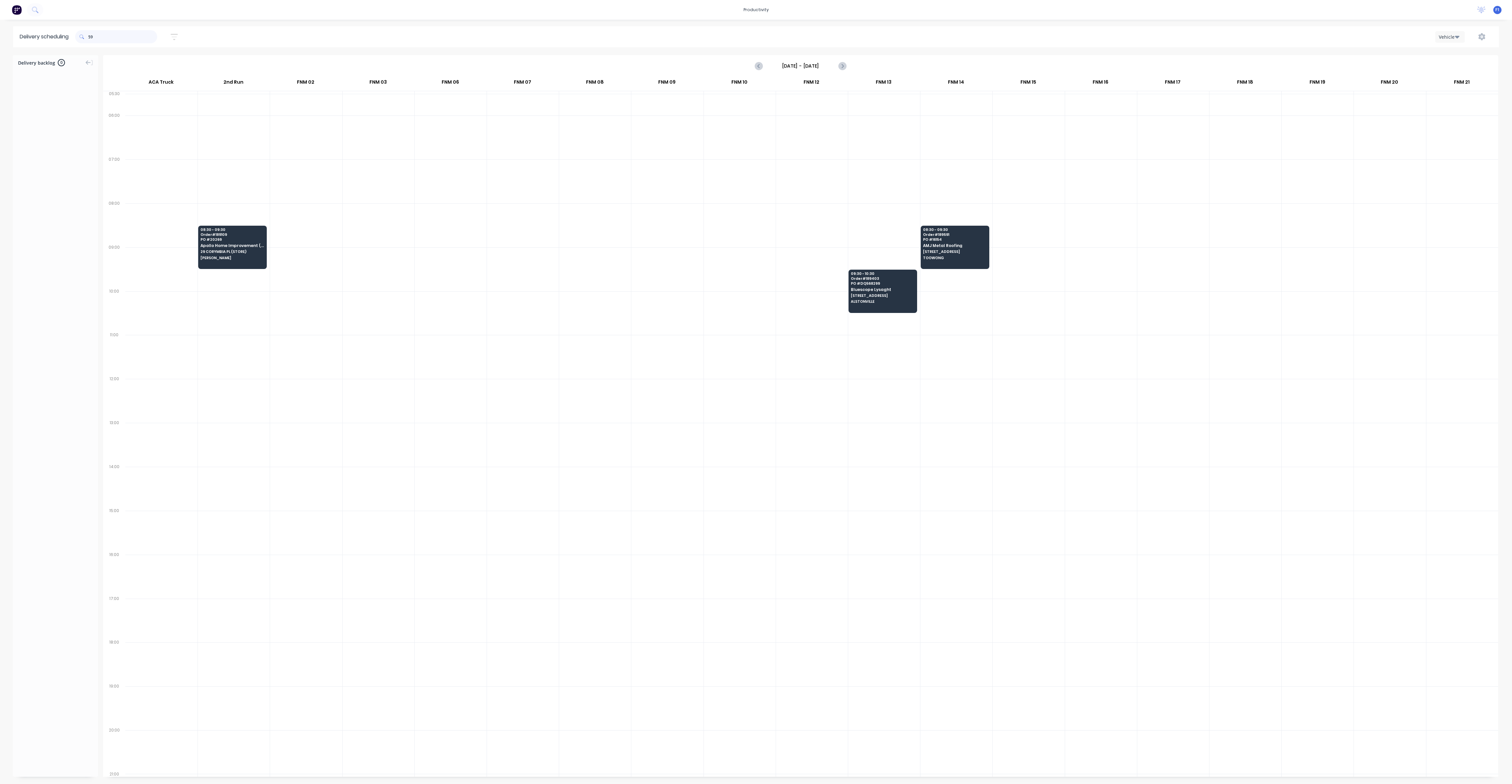
type input "5"
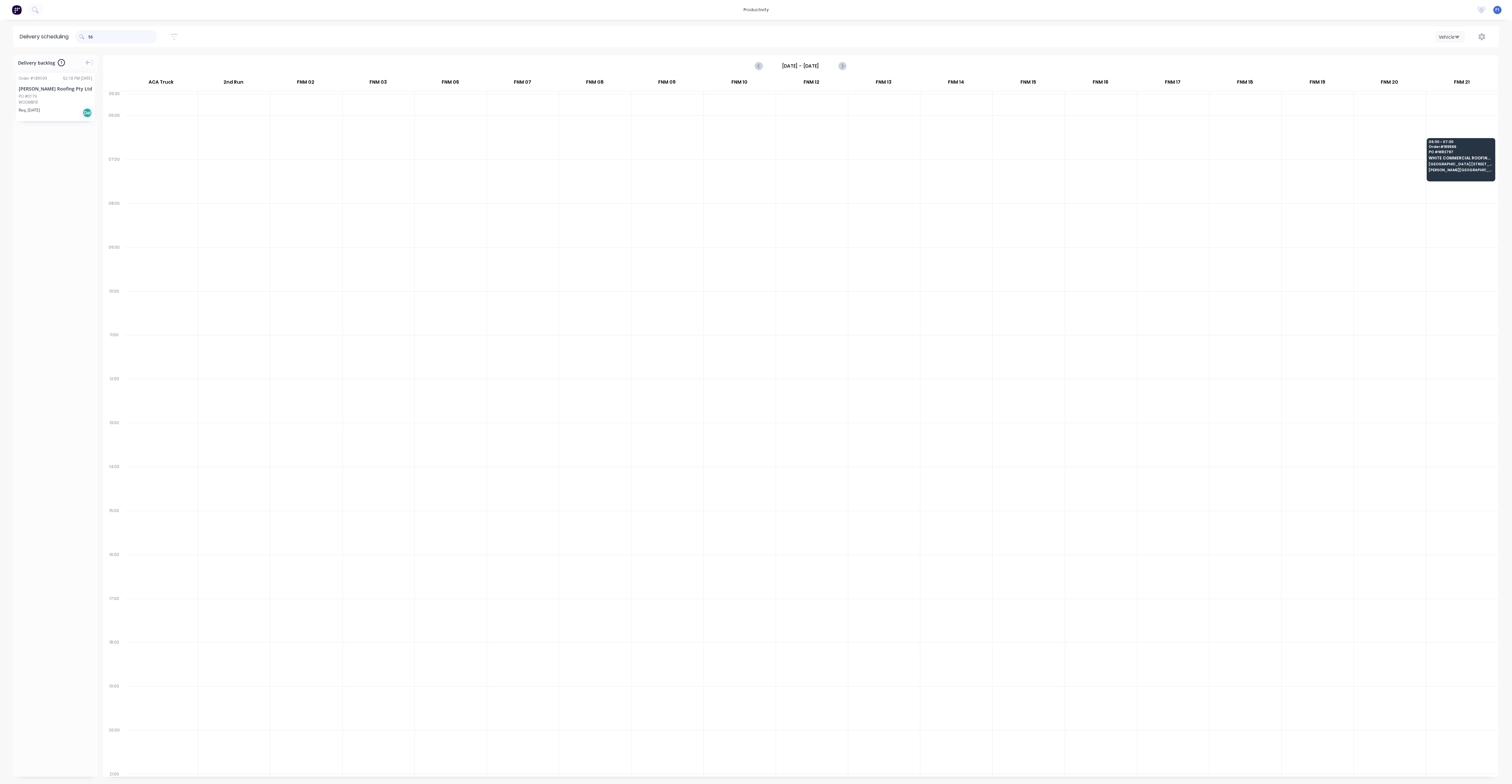
type input "5"
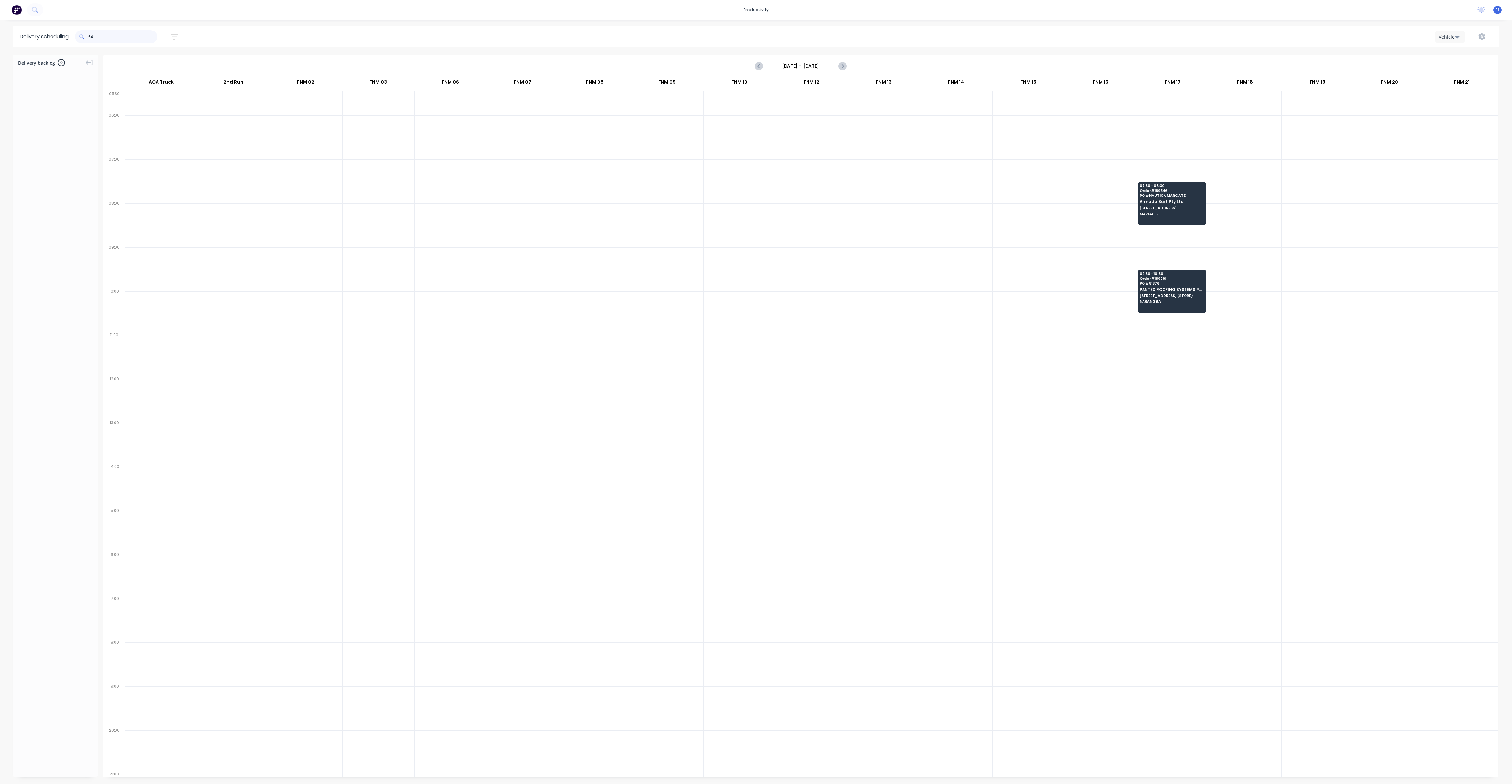
type input "5"
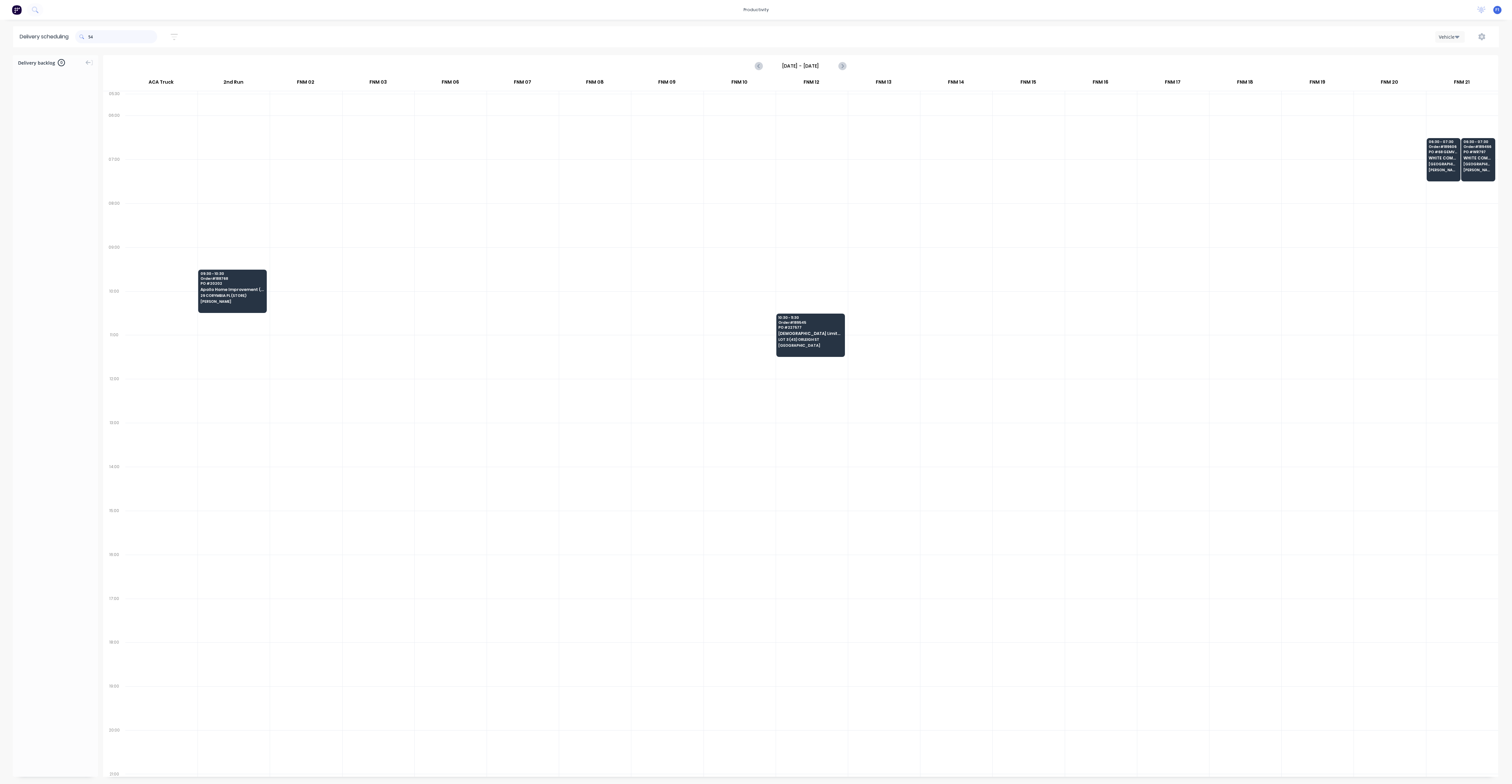
type input "5"
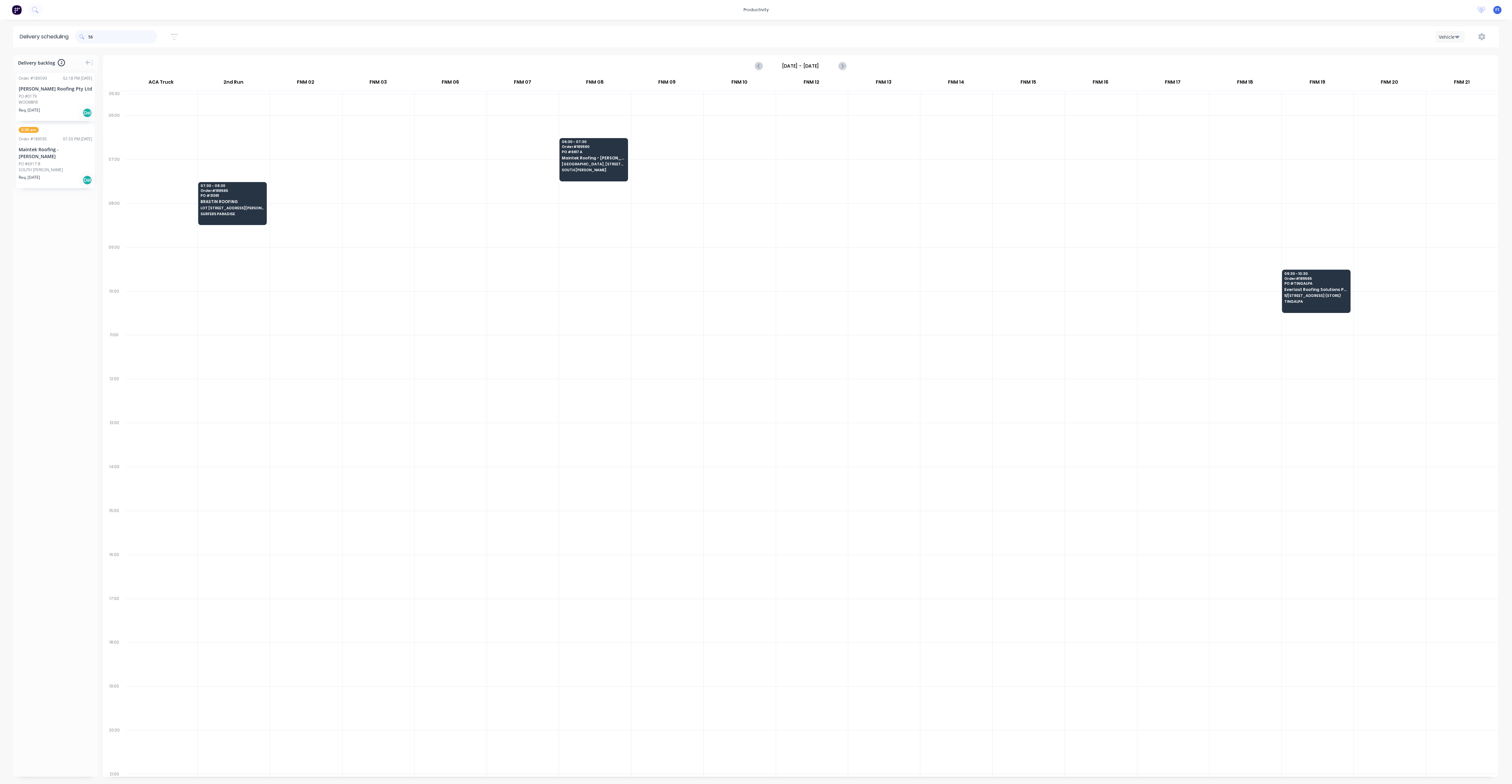
type input "5"
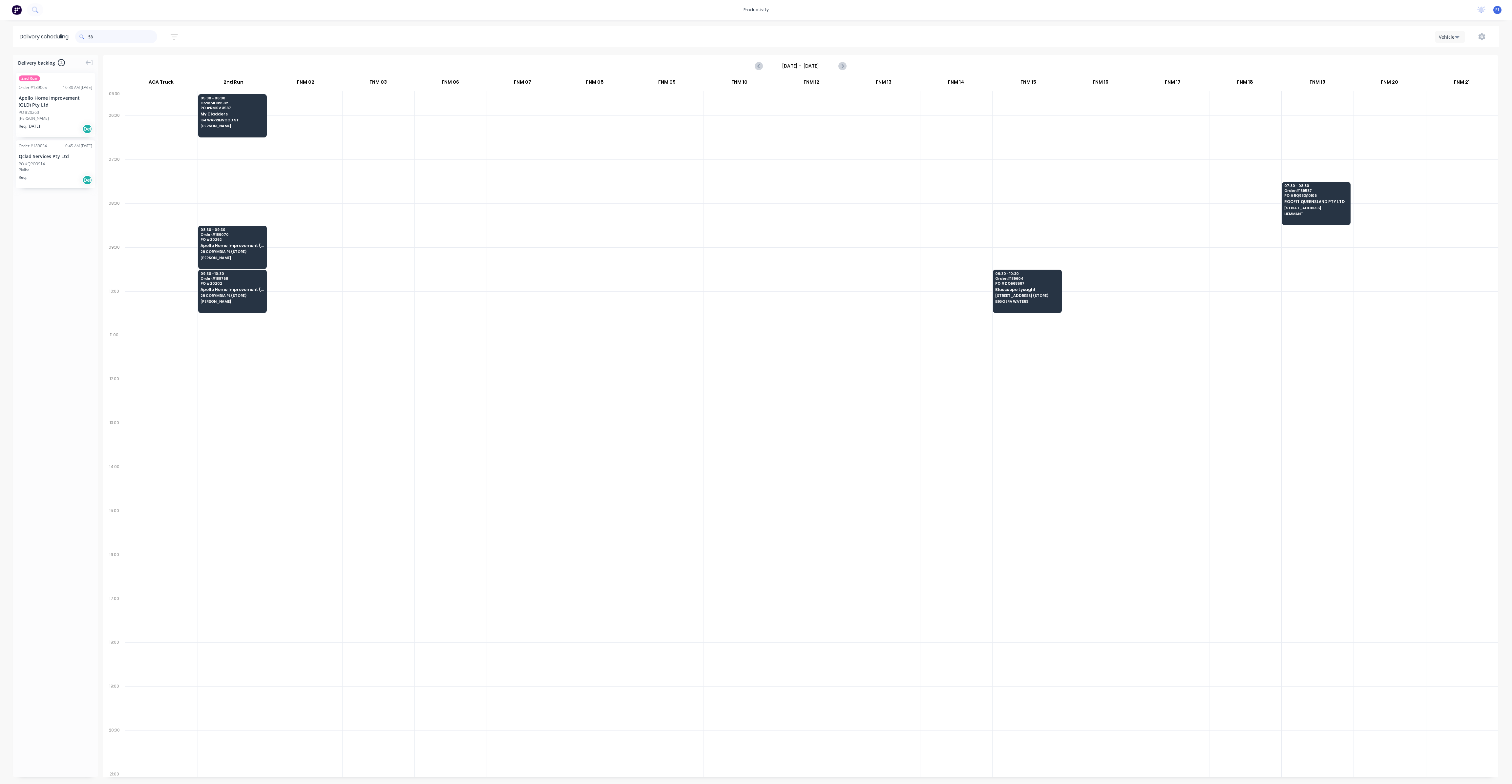
type input "5"
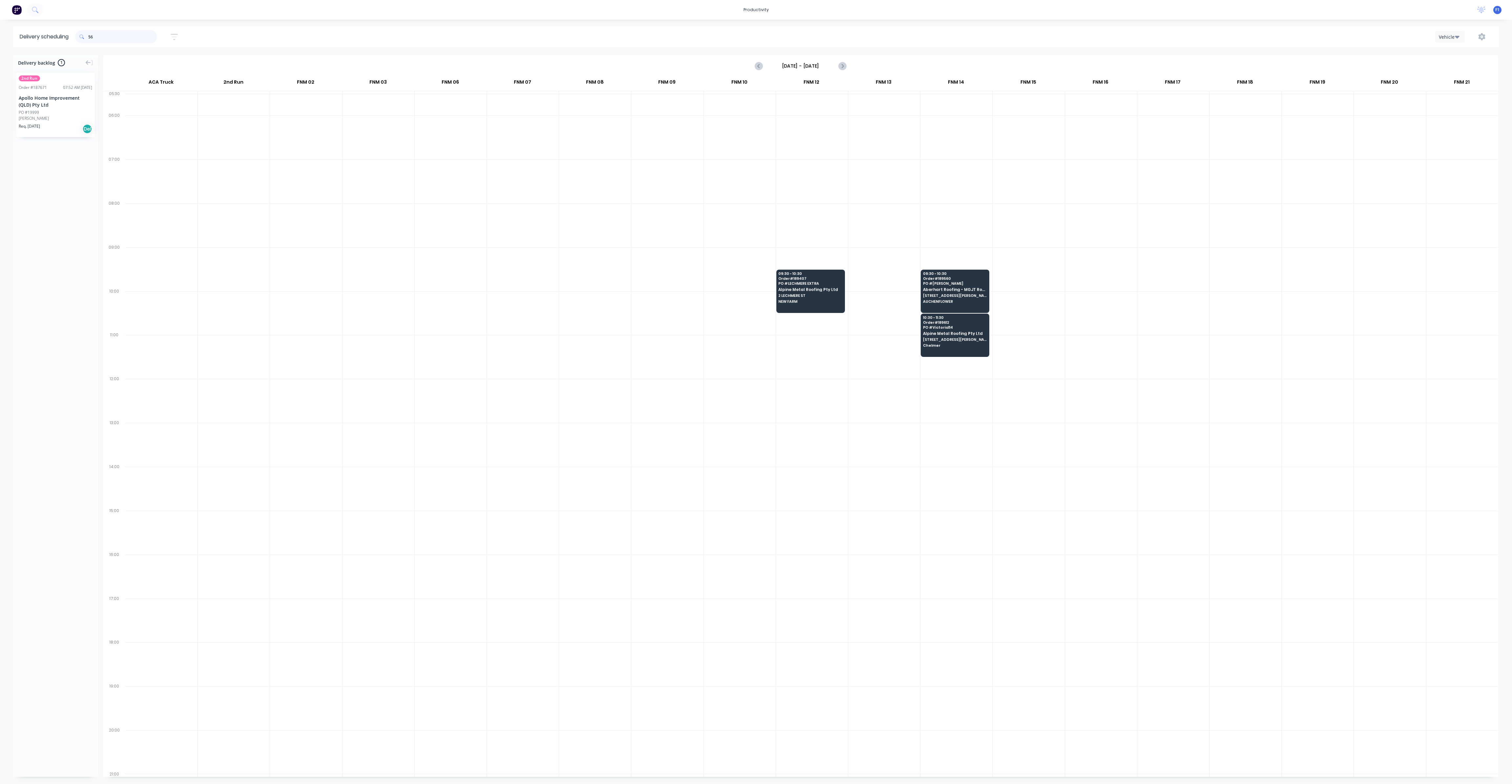
type input "5"
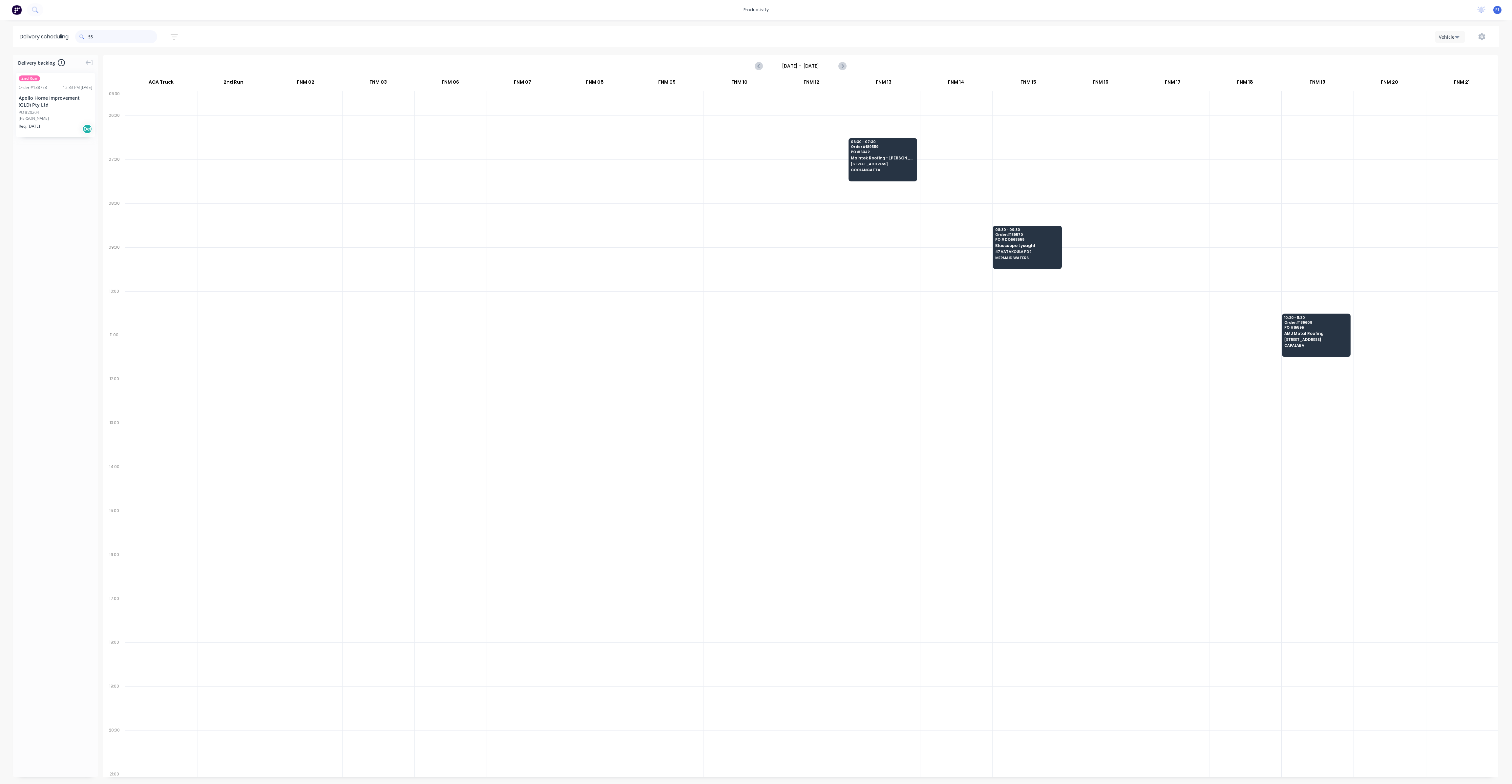
type input "5"
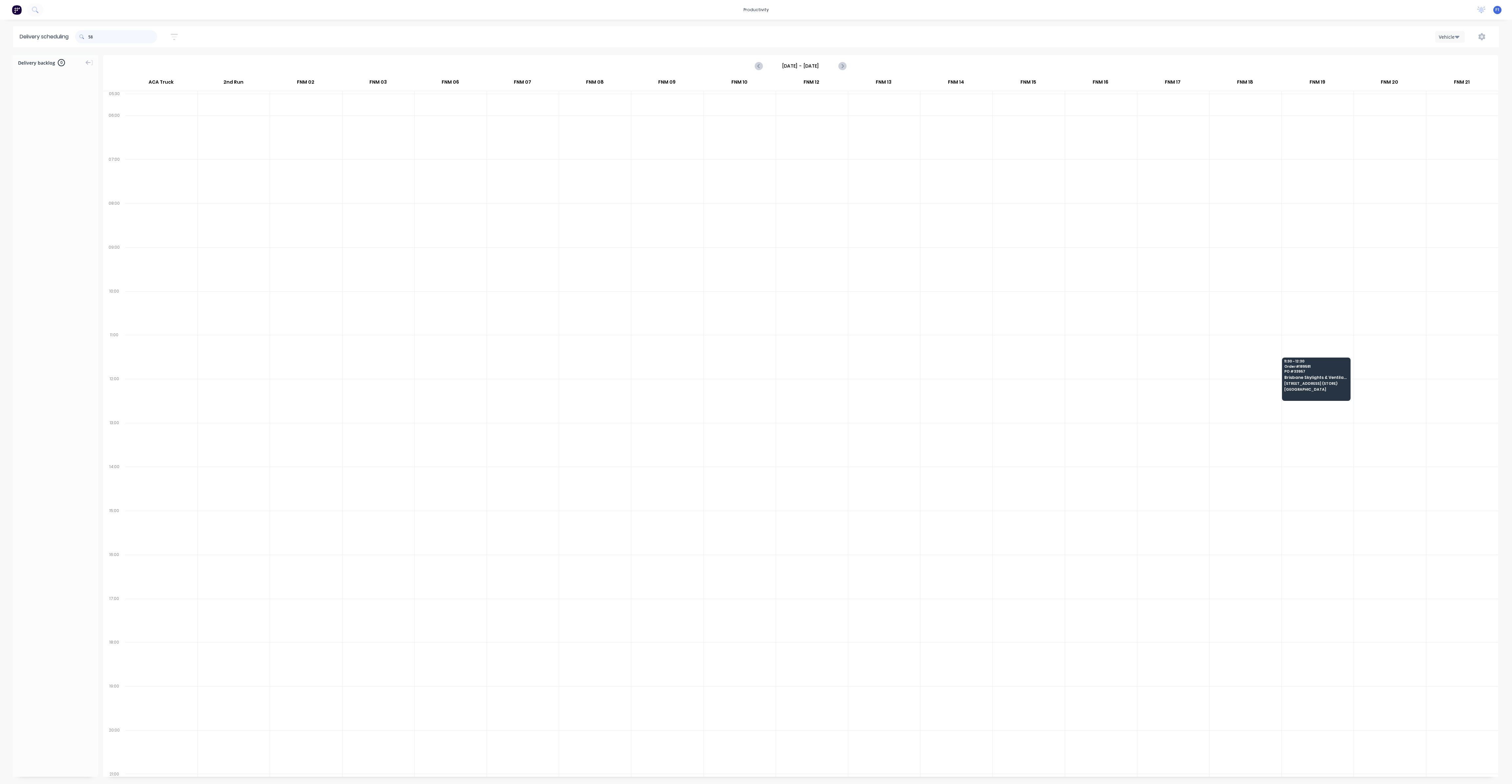
type input "5"
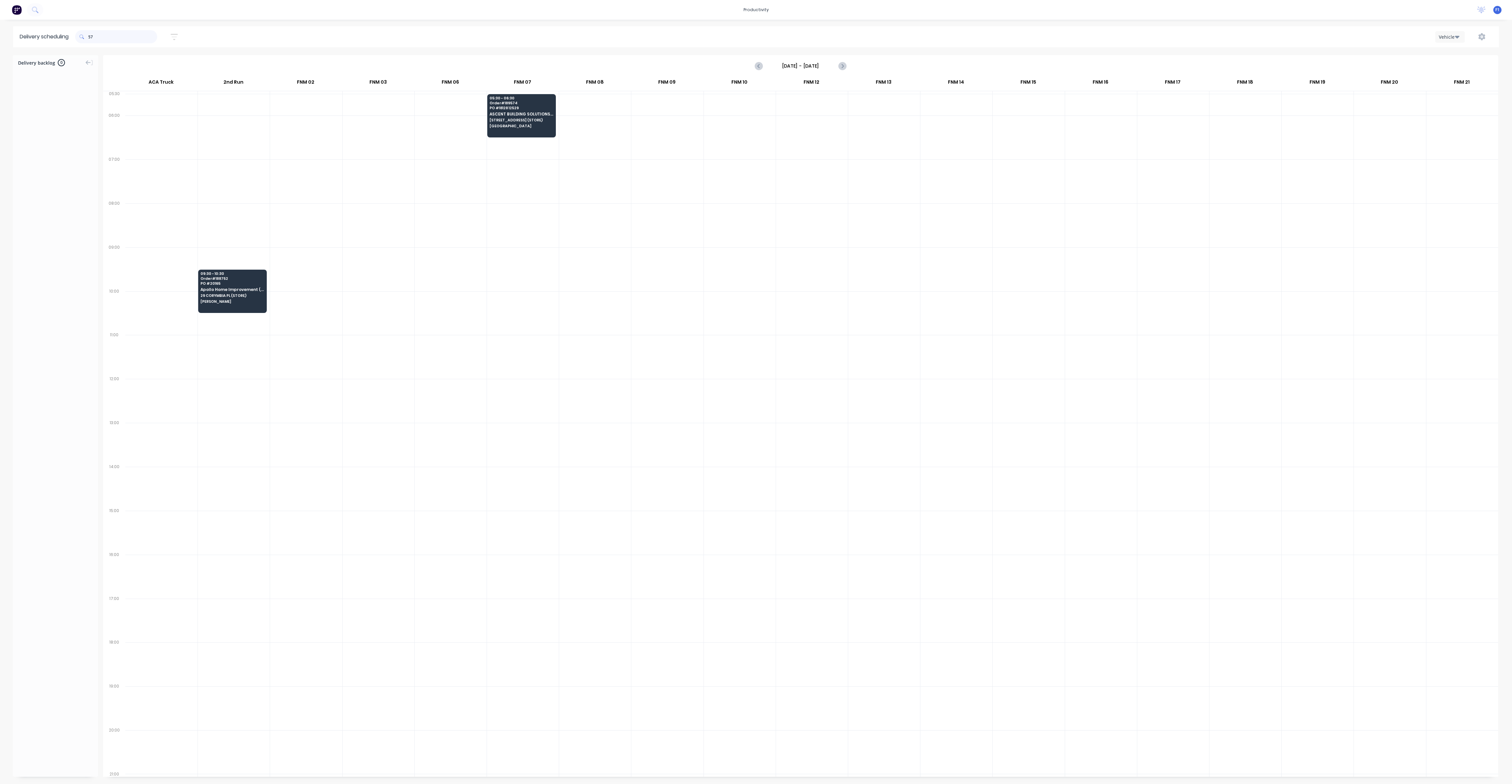
type input "5"
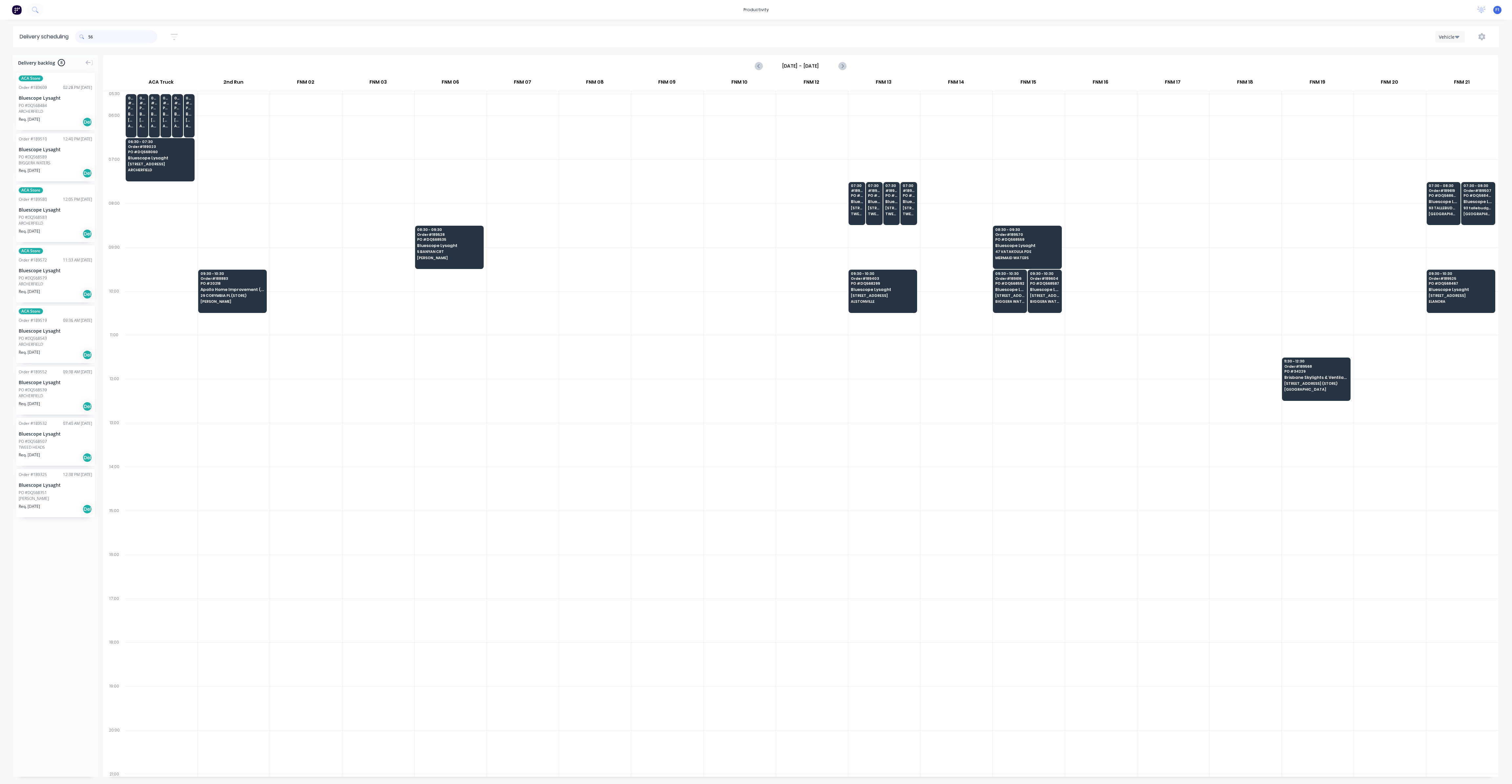
type input "5"
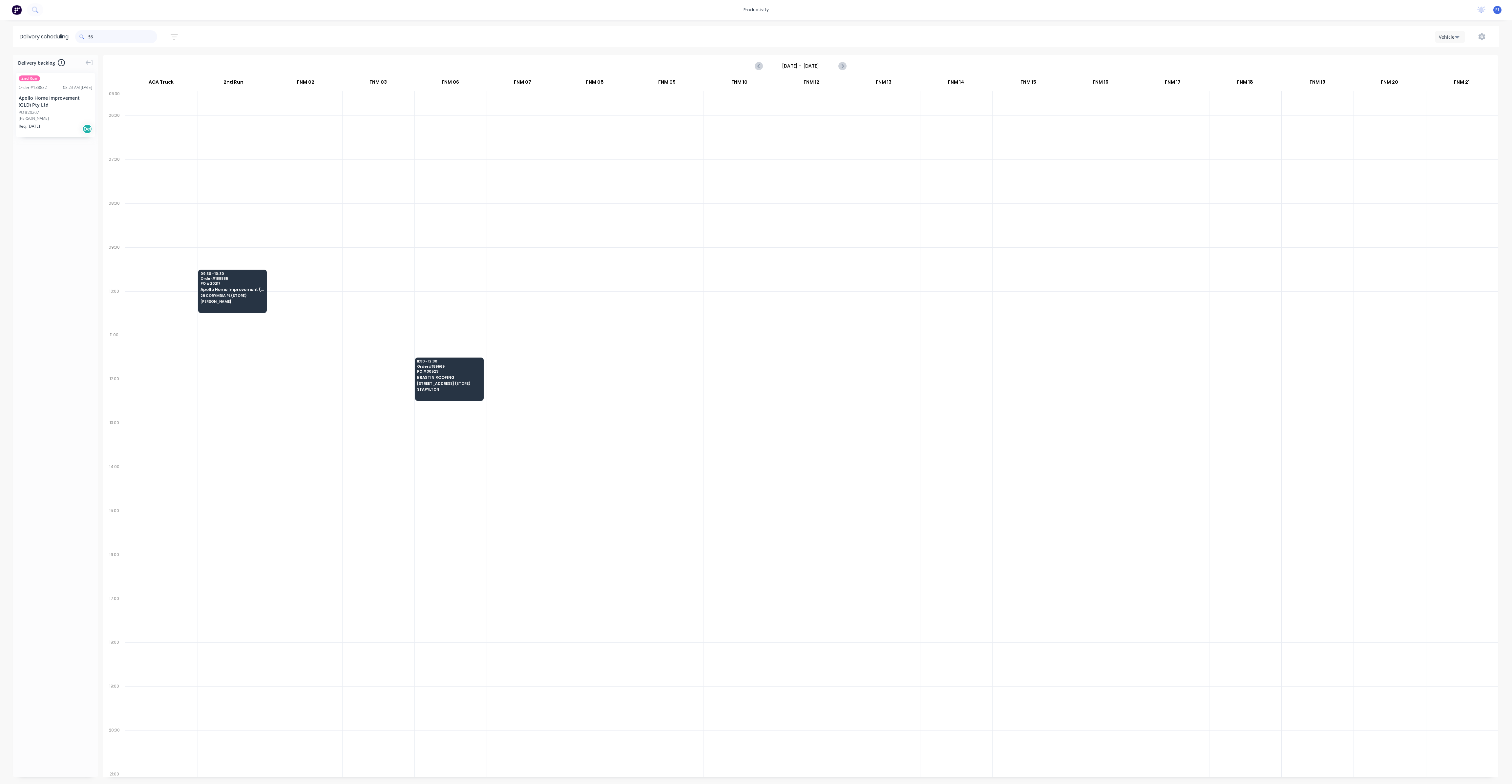
type input "5"
type input "152"
click at [759, 67] on icon "Previous page" at bounding box center [759, 66] width 3 height 5
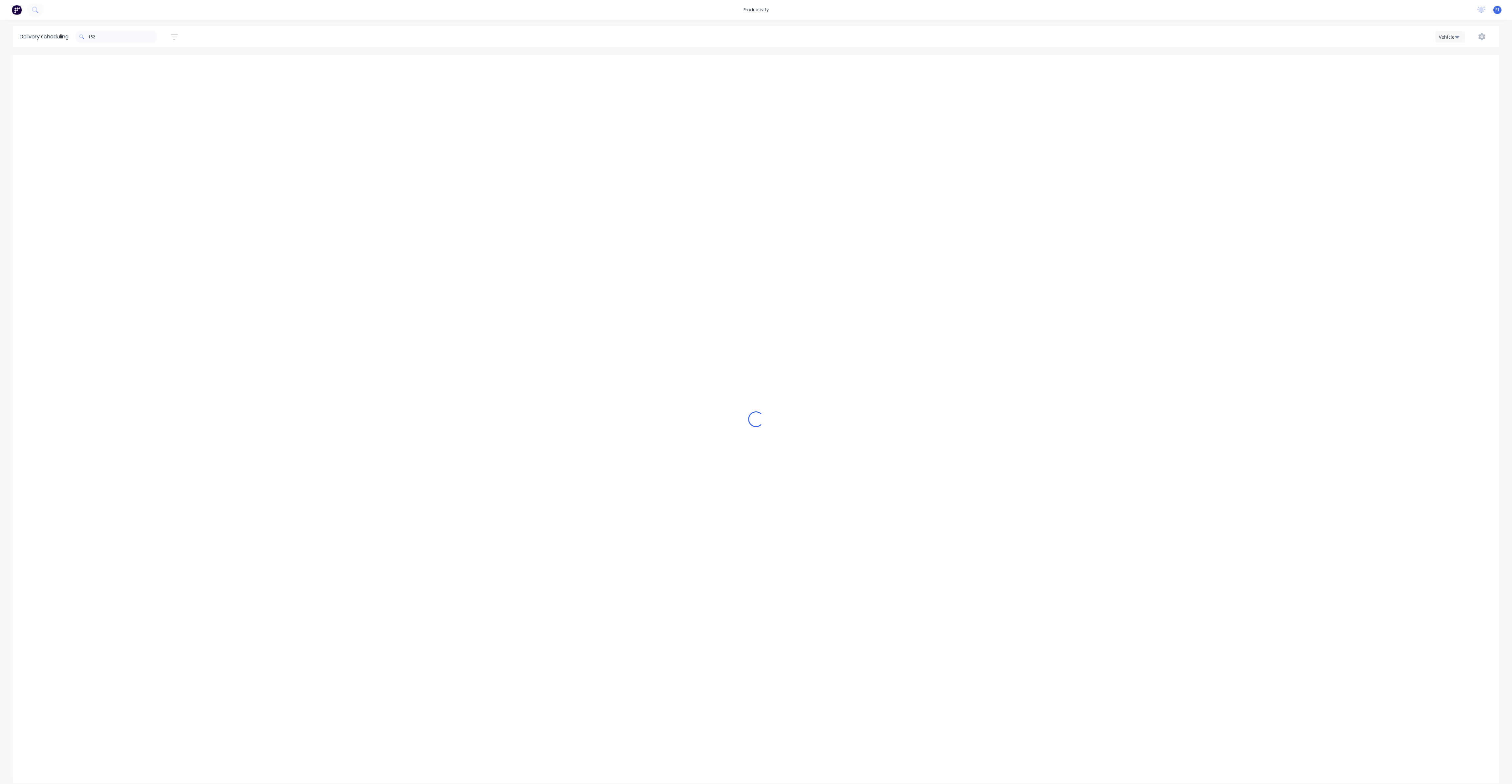
type input "[DATE] - [DATE]"
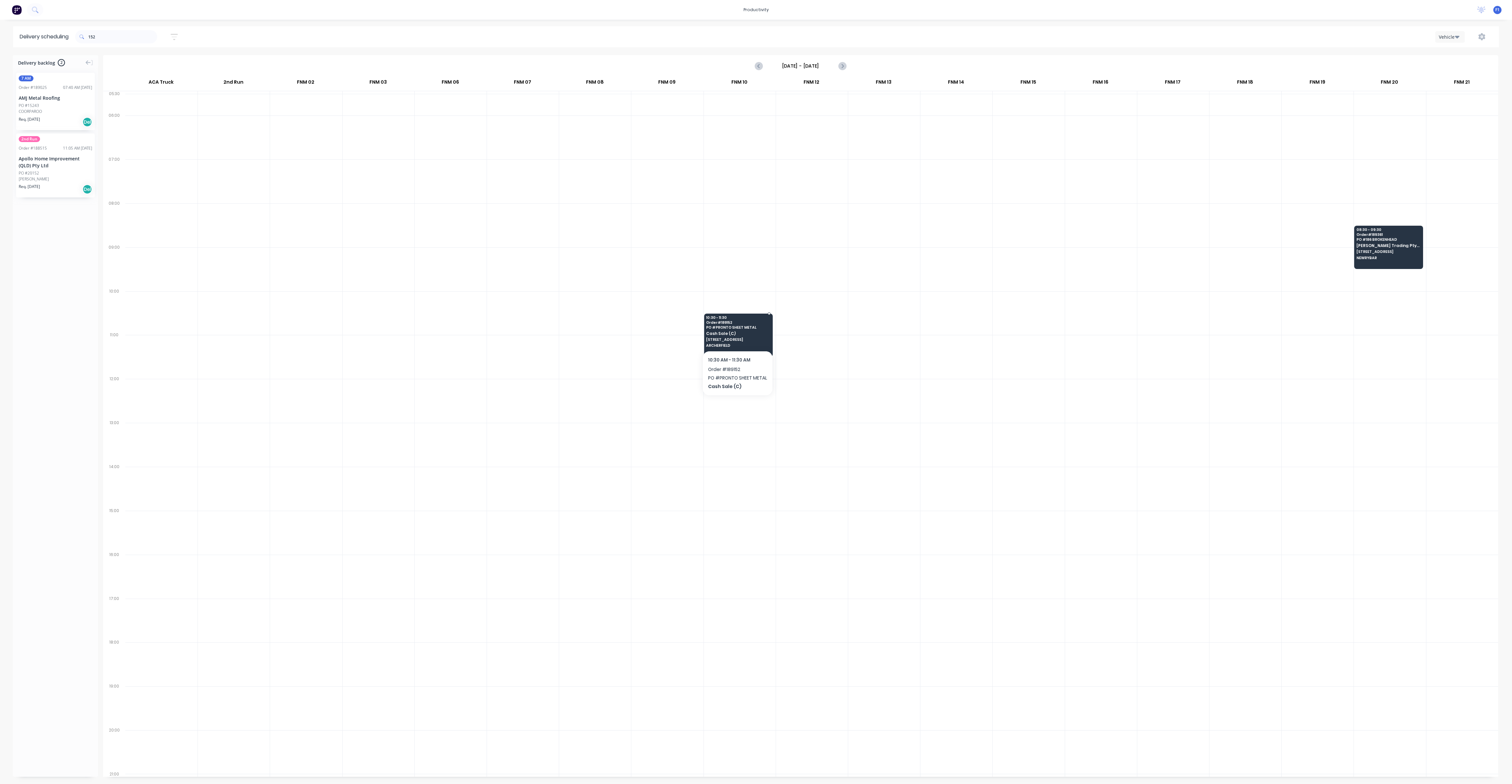
click at [738, 331] on span "Cash Sale (C)" at bounding box center [738, 333] width 64 height 4
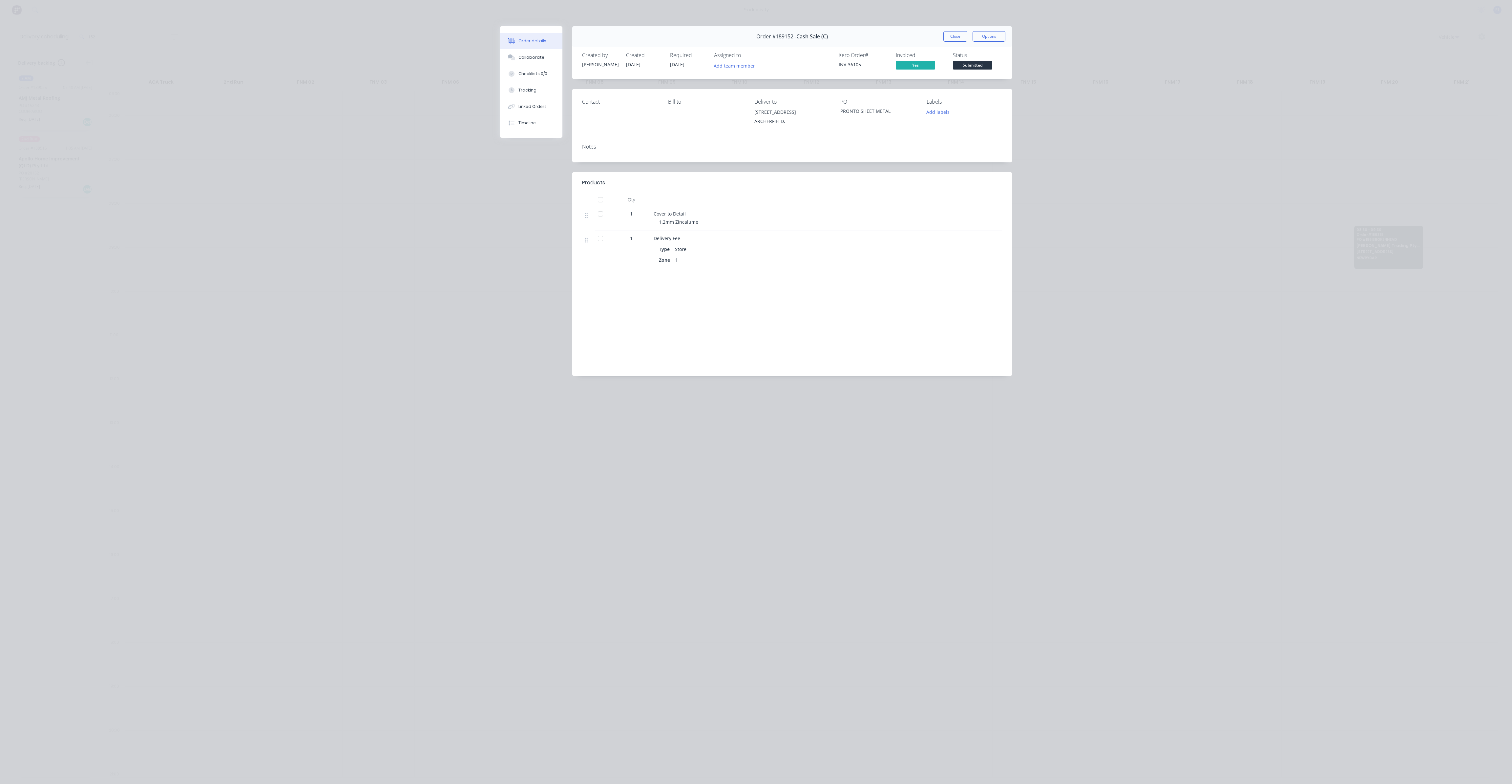
click at [950, 37] on button "Close" at bounding box center [955, 36] width 24 height 11
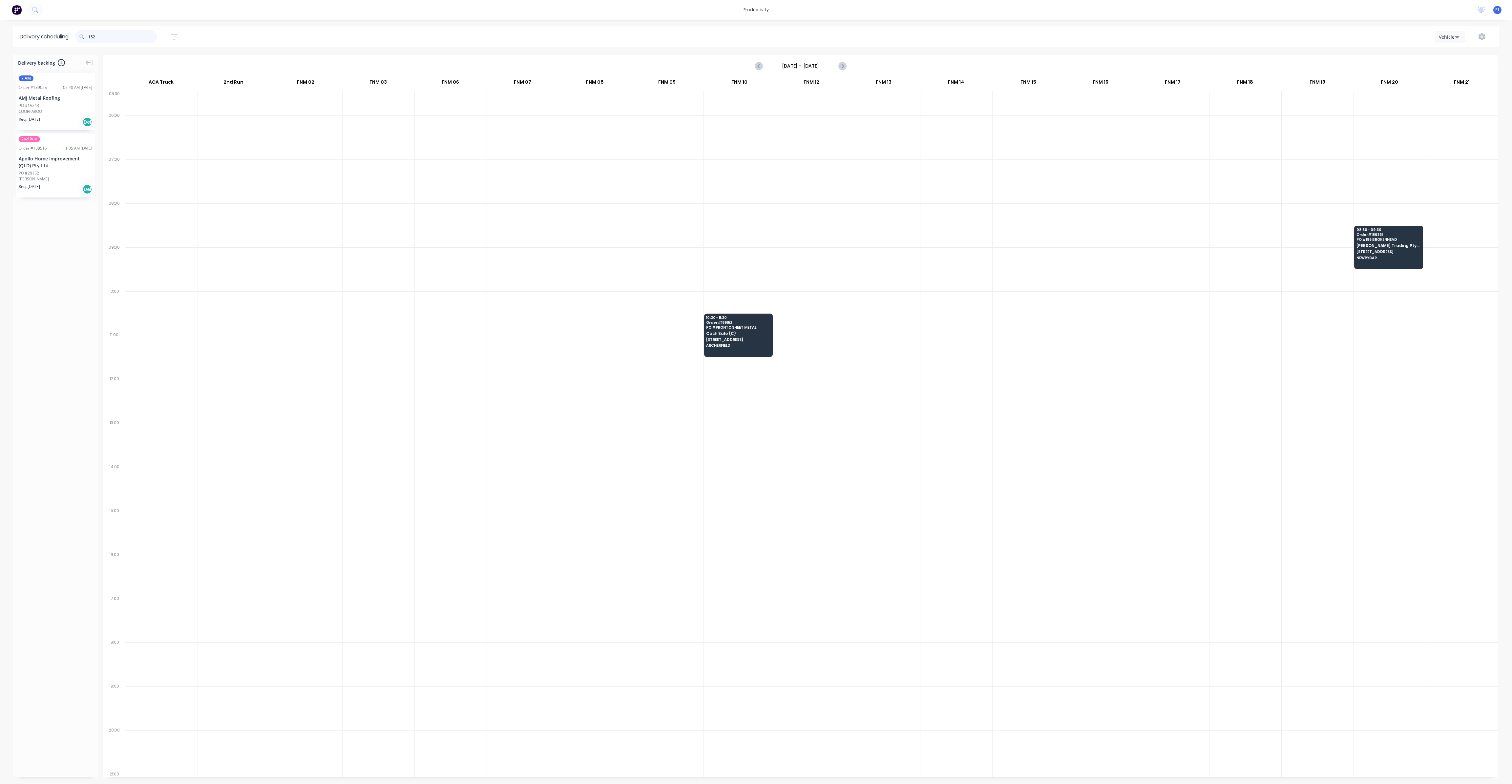
drag, startPoint x: 130, startPoint y: 35, endPoint x: 0, endPoint y: 35, distance: 130.0
click at [0, 35] on div "Delivery scheduling 152 Sort by Most recent Created date Required date Order nu…" at bounding box center [756, 37] width 1512 height 21
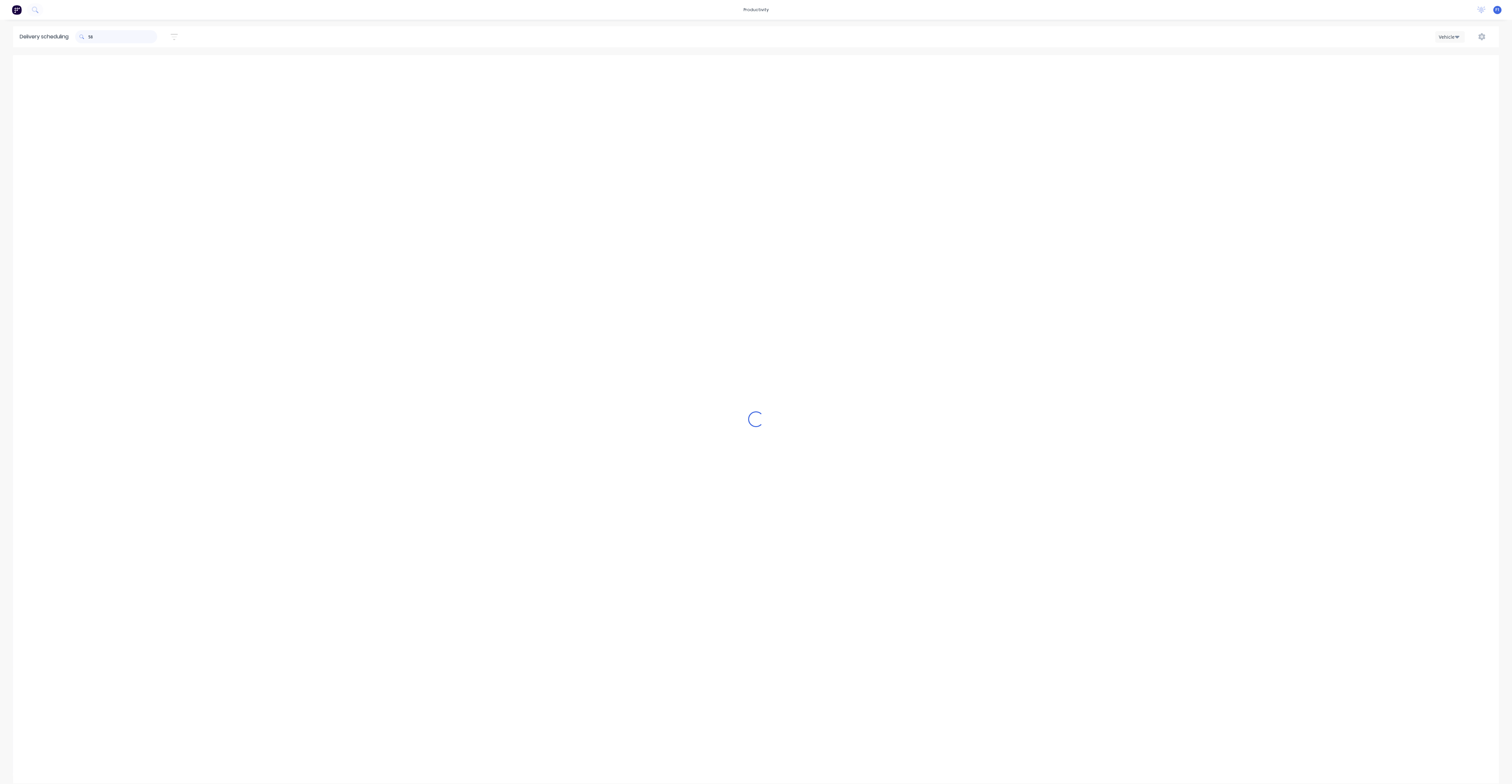
type input "5"
type input "9"
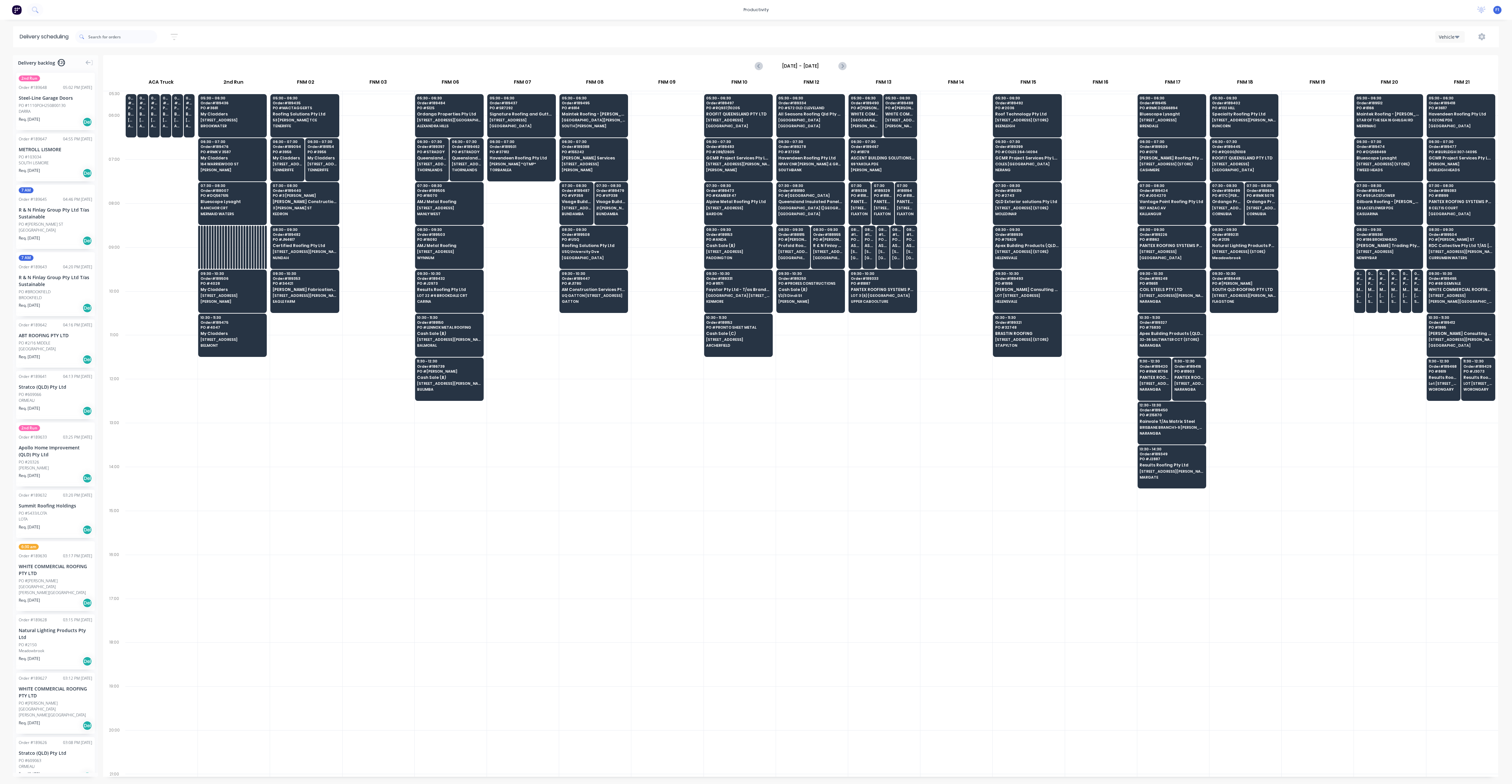
click at [807, 64] on input "[DATE] - [DATE]" at bounding box center [800, 66] width 65 height 10
click at [828, 123] on div "14" at bounding box center [830, 125] width 10 height 10
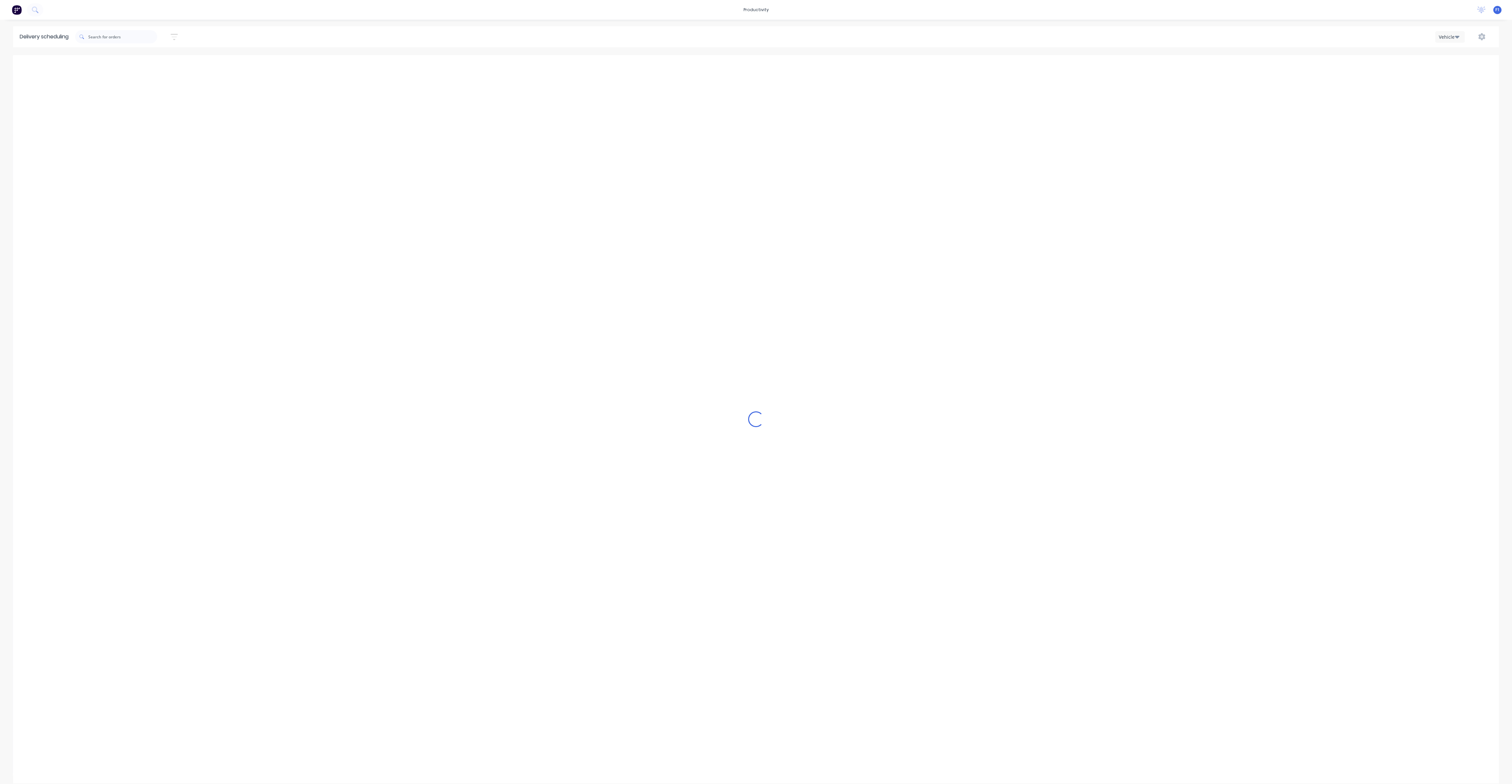
type input "[DATE] - [DATE]"
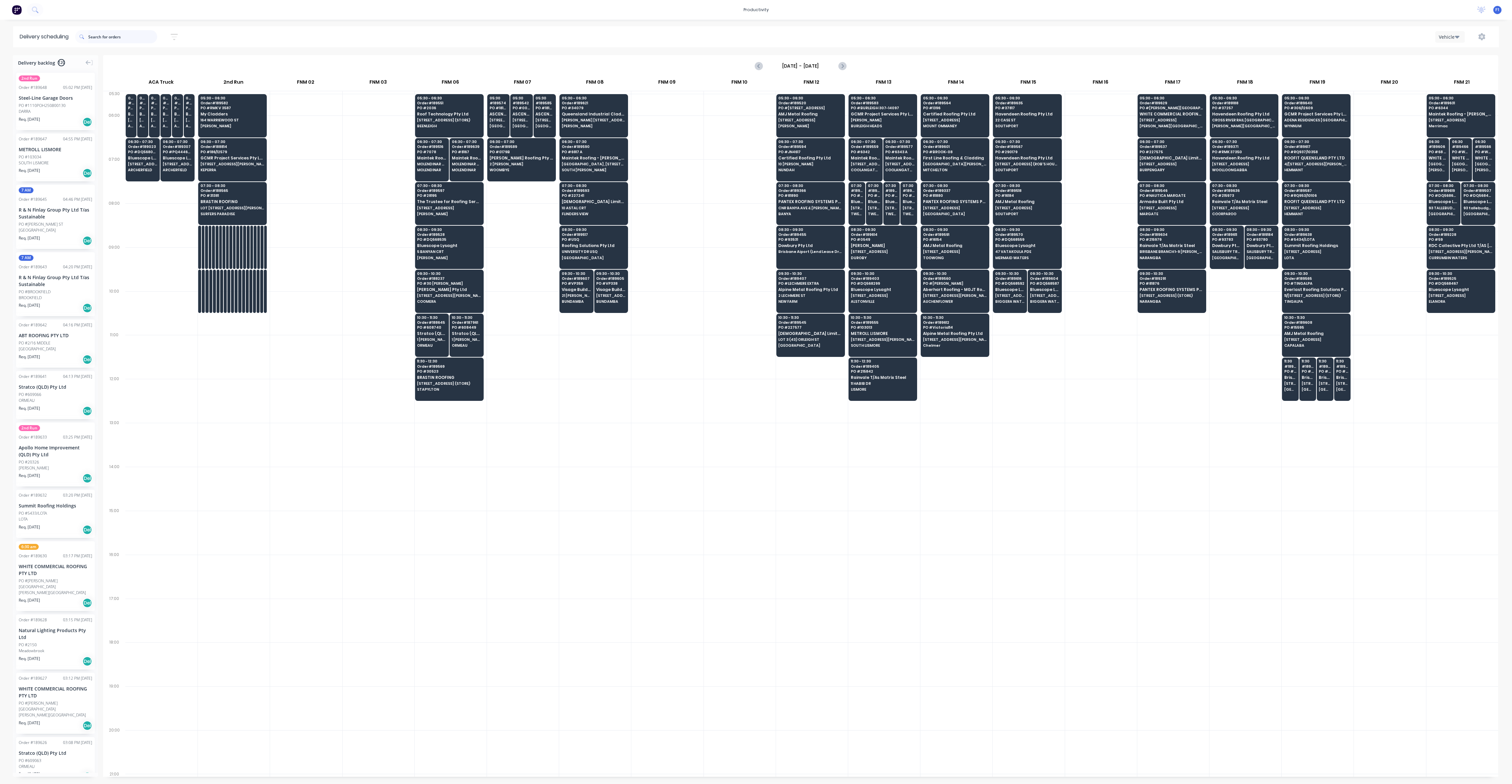
click at [125, 37] on input "text" at bounding box center [122, 37] width 69 height 13
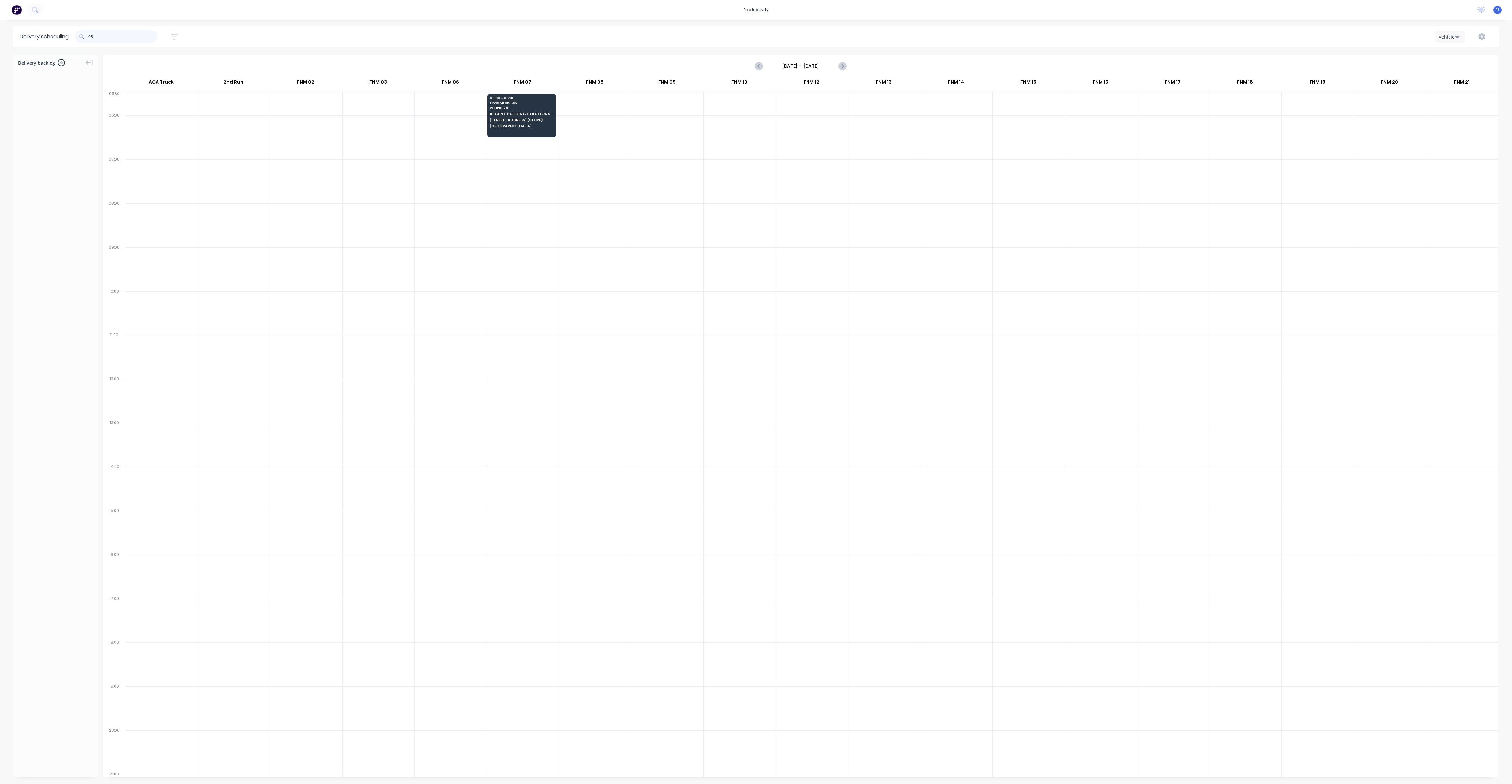
type input "9"
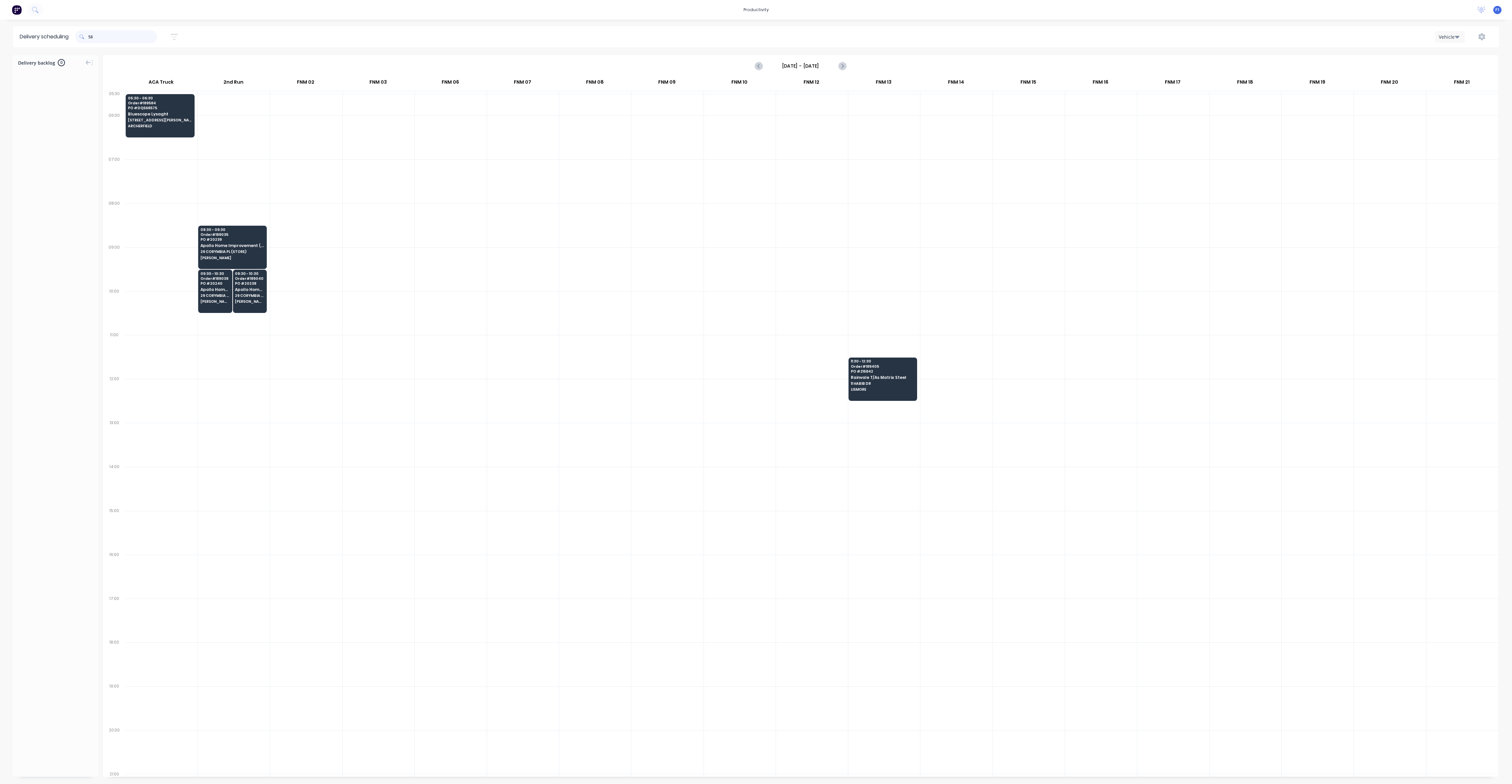
type input "5"
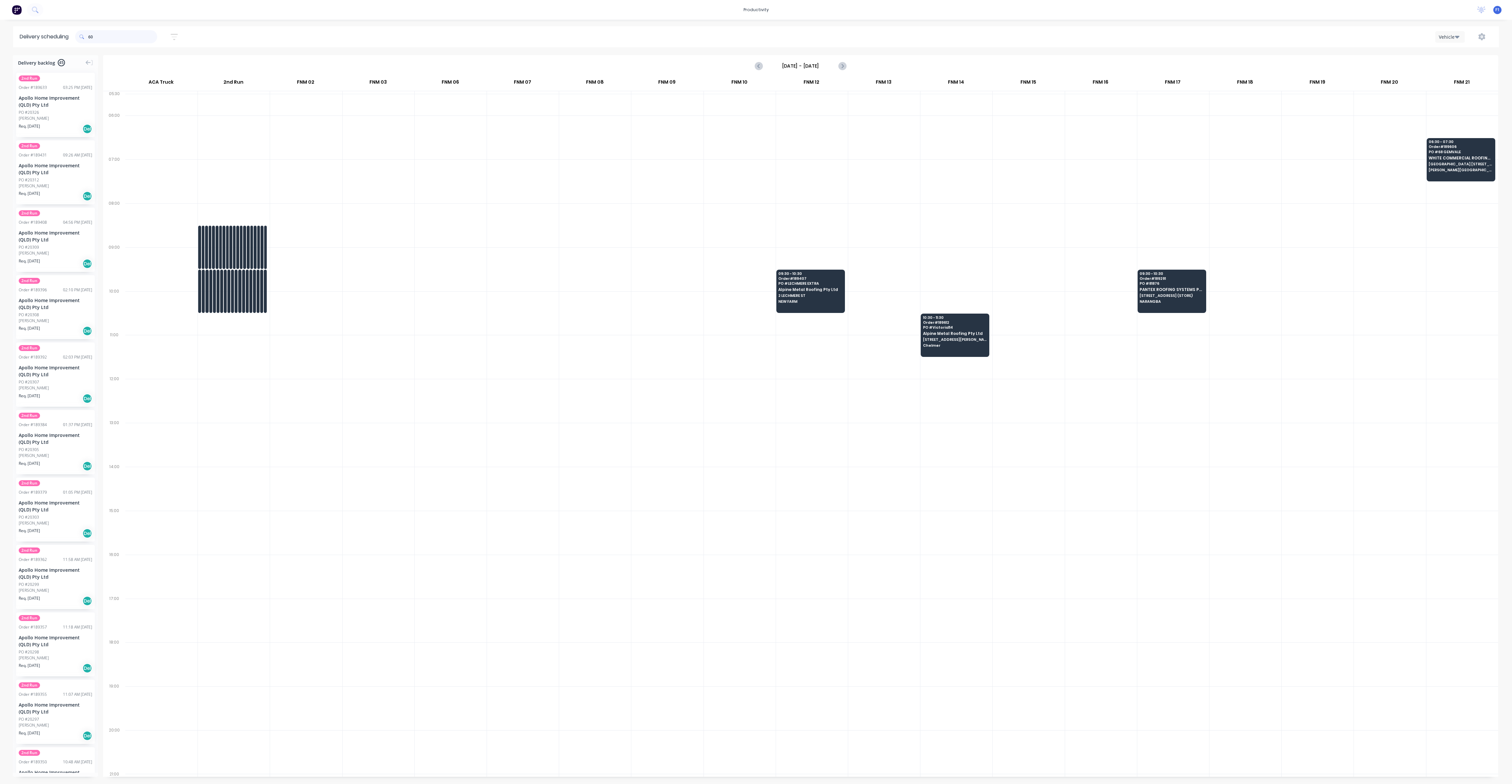
type input "6"
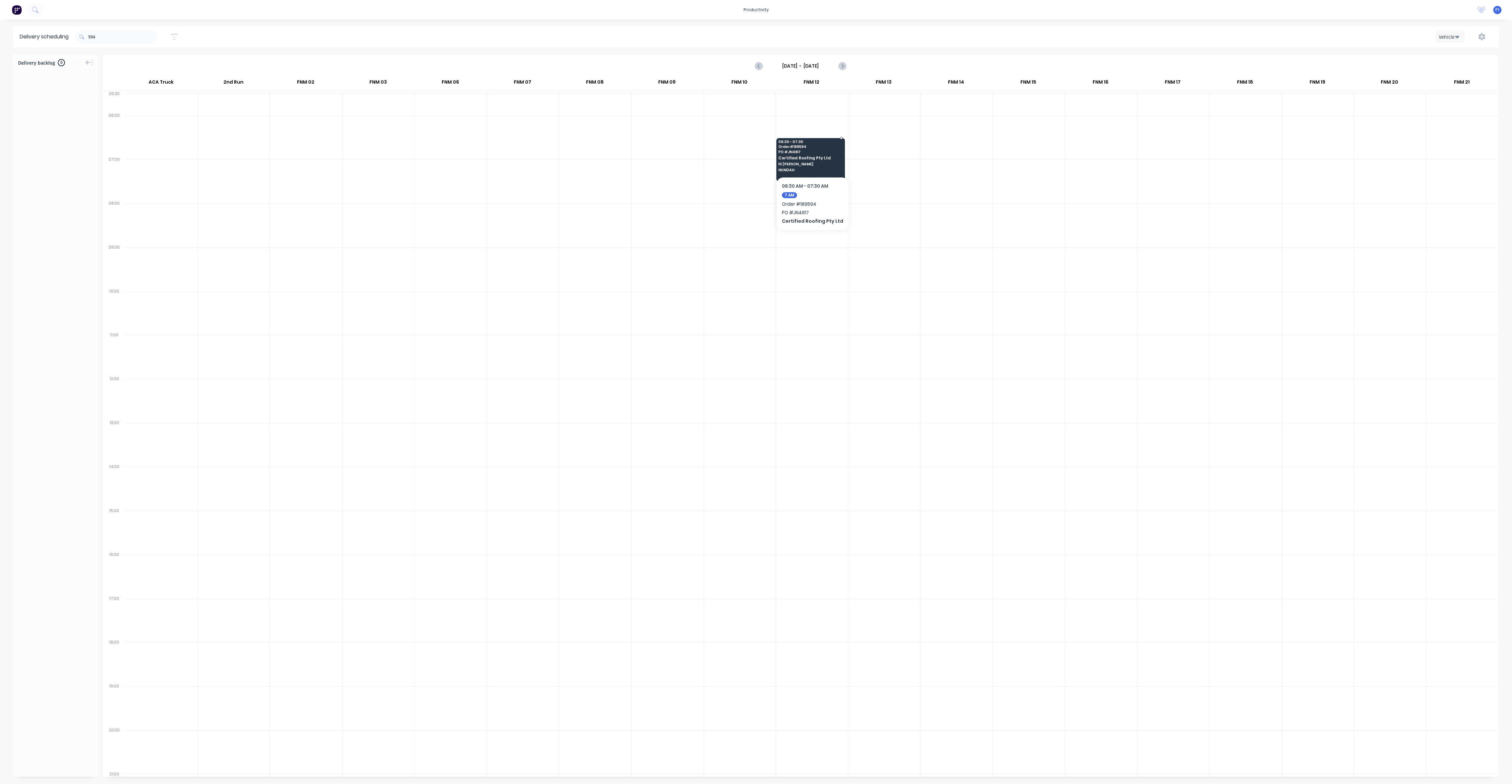
click at [836, 170] on span "NUNDAH" at bounding box center [810, 170] width 64 height 4
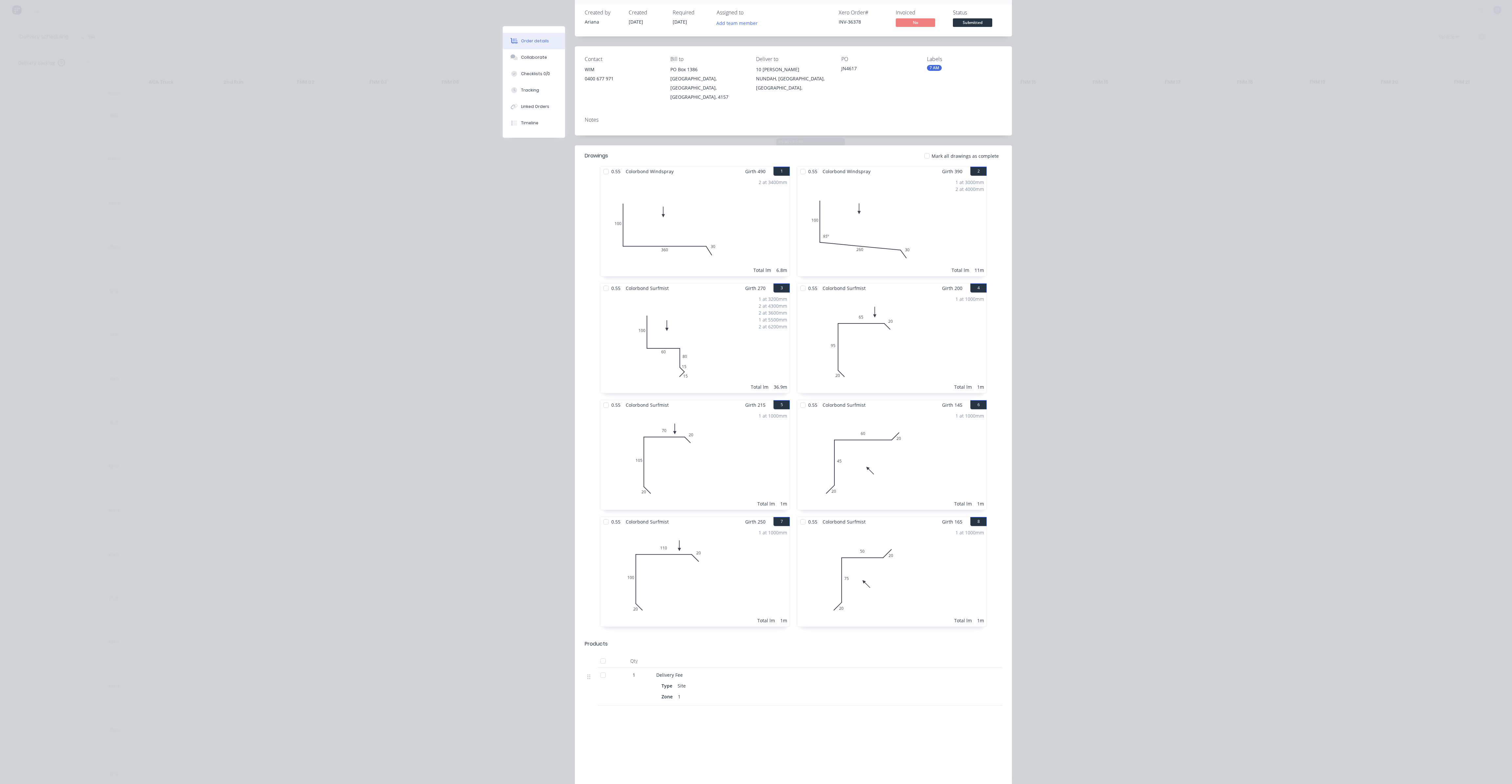
scroll to position [0, 0]
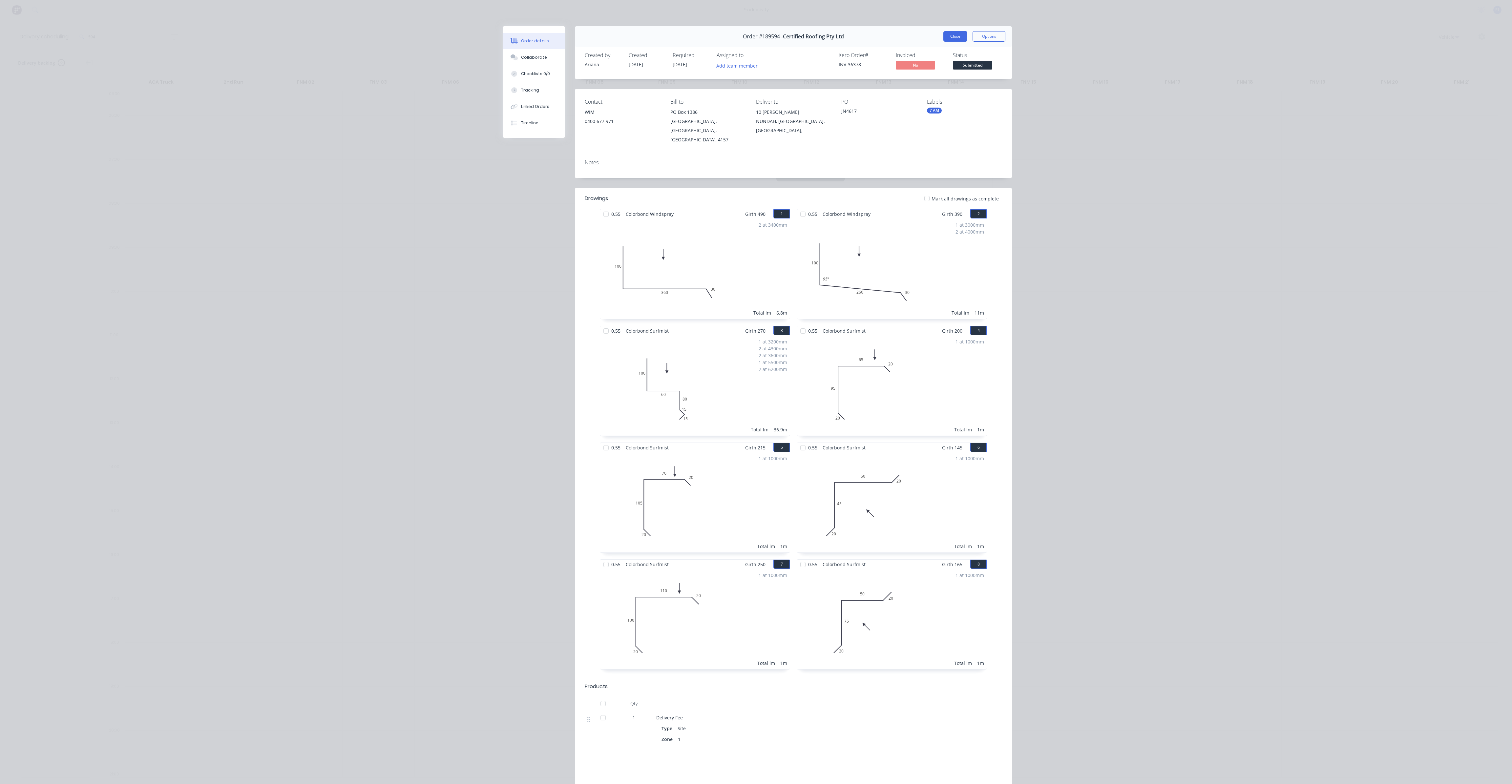
click at [955, 38] on button "Close" at bounding box center [955, 36] width 24 height 11
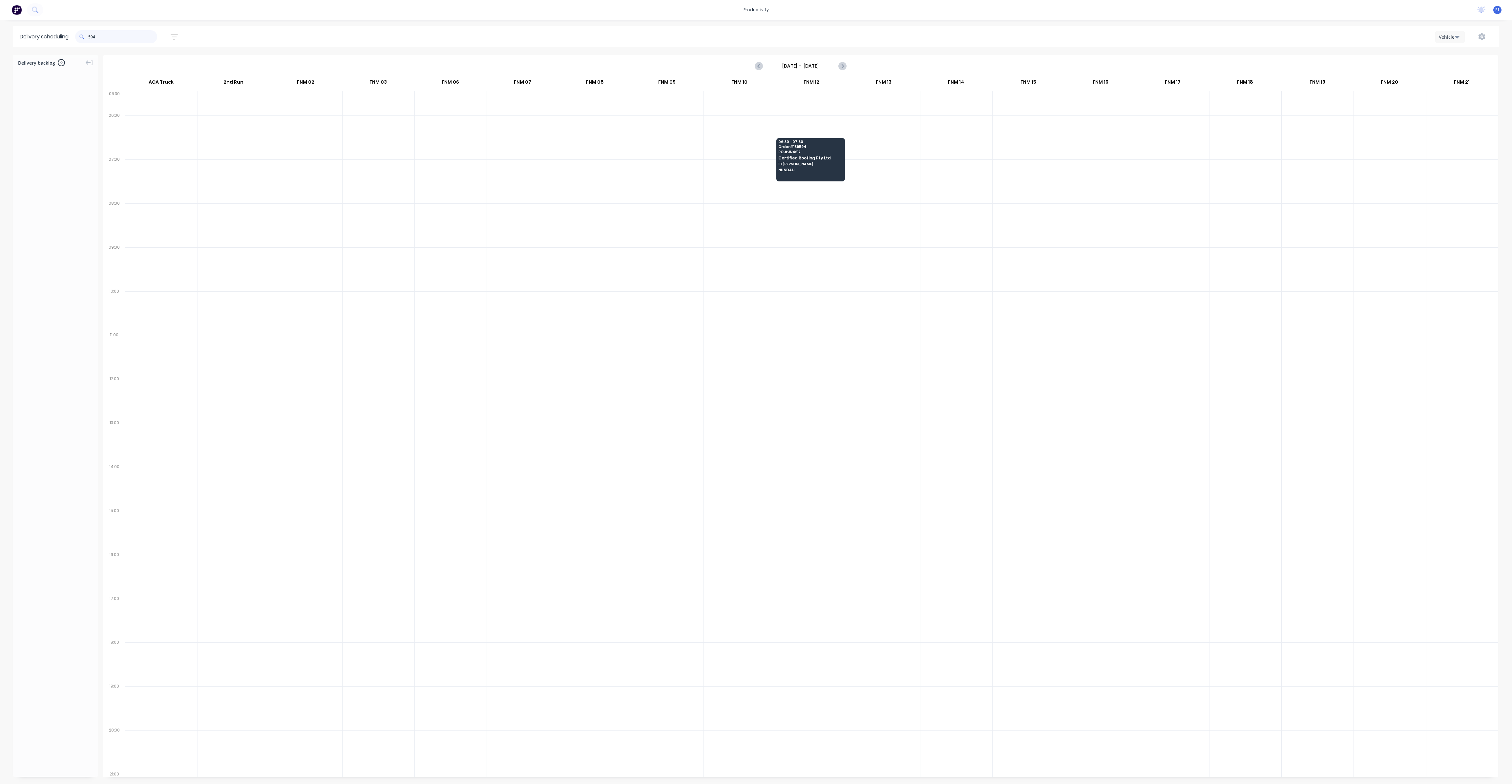
click at [118, 38] on input "594" at bounding box center [122, 37] width 69 height 13
type input "5"
type input "6"
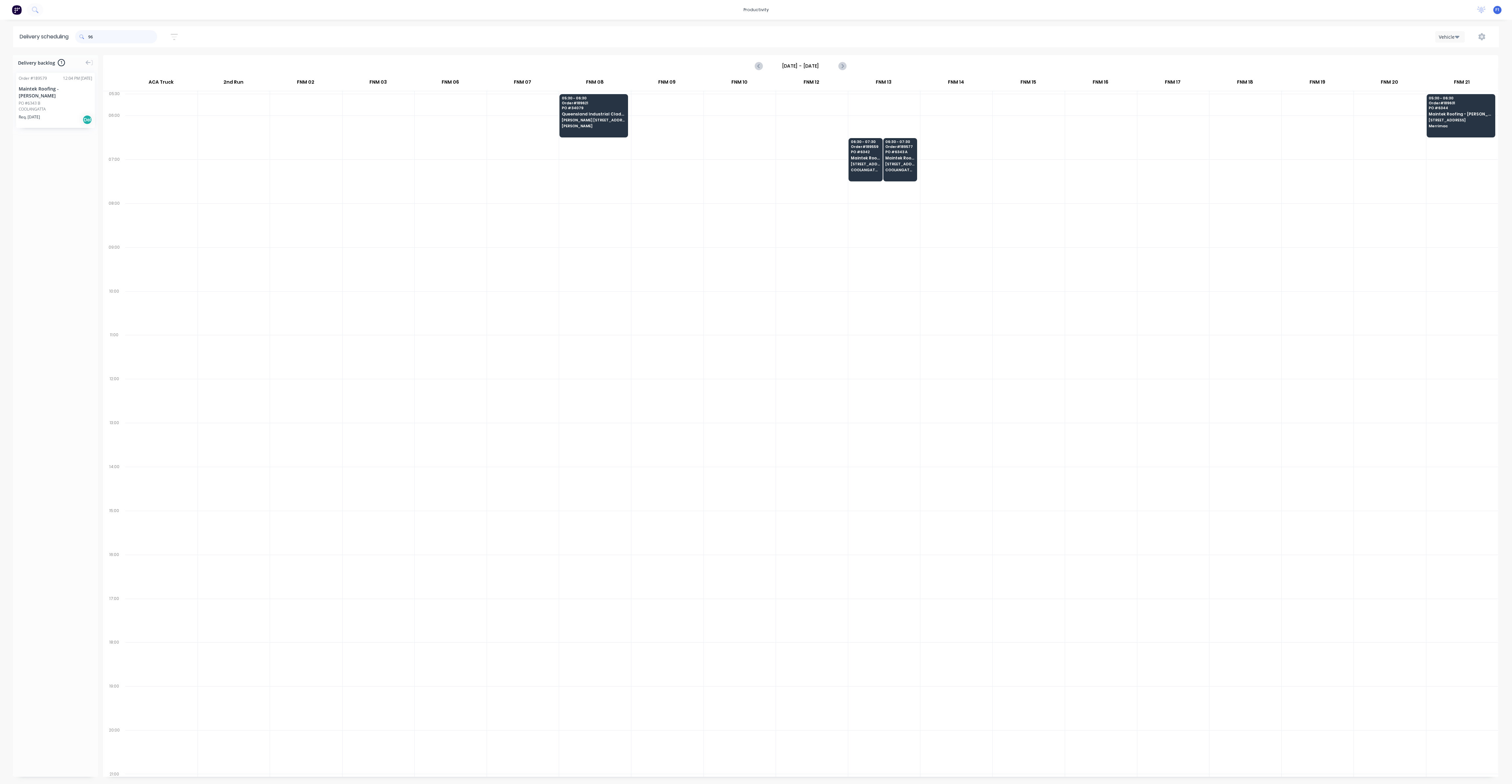
type input "9"
type input "9589"
